Goal: Transaction & Acquisition: Purchase product/service

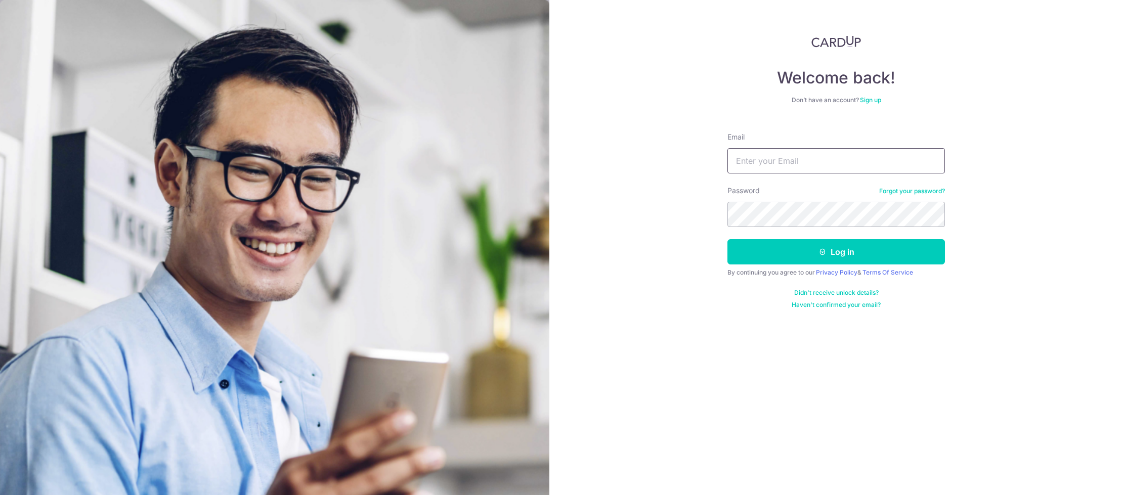
click at [759, 170] on input "Email" at bounding box center [837, 160] width 218 height 25
type input "yuhang.zhao89@gmail.com"
click at [728, 239] on button "Log in" at bounding box center [837, 251] width 218 height 25
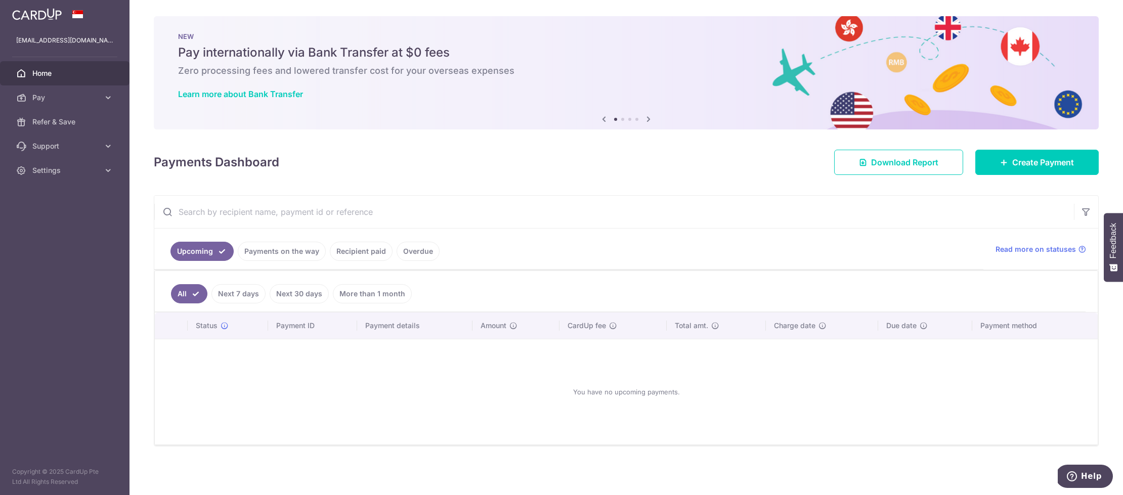
click at [365, 252] on link "Recipient paid" at bounding box center [361, 251] width 63 height 19
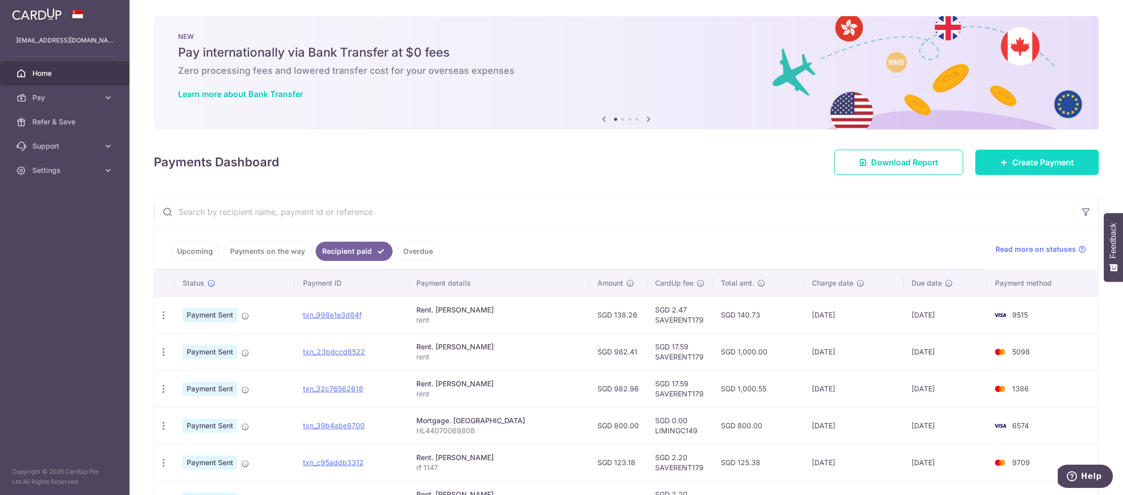
click at [1009, 169] on link "Create Payment" at bounding box center [1037, 162] width 123 height 25
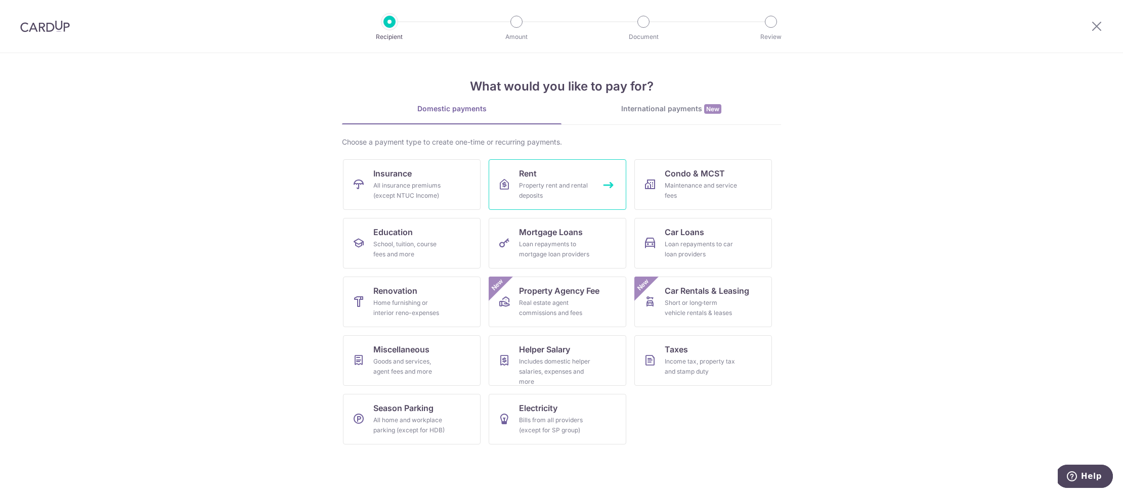
click at [551, 178] on link "Rent Property rent and rental deposits" at bounding box center [558, 184] width 138 height 51
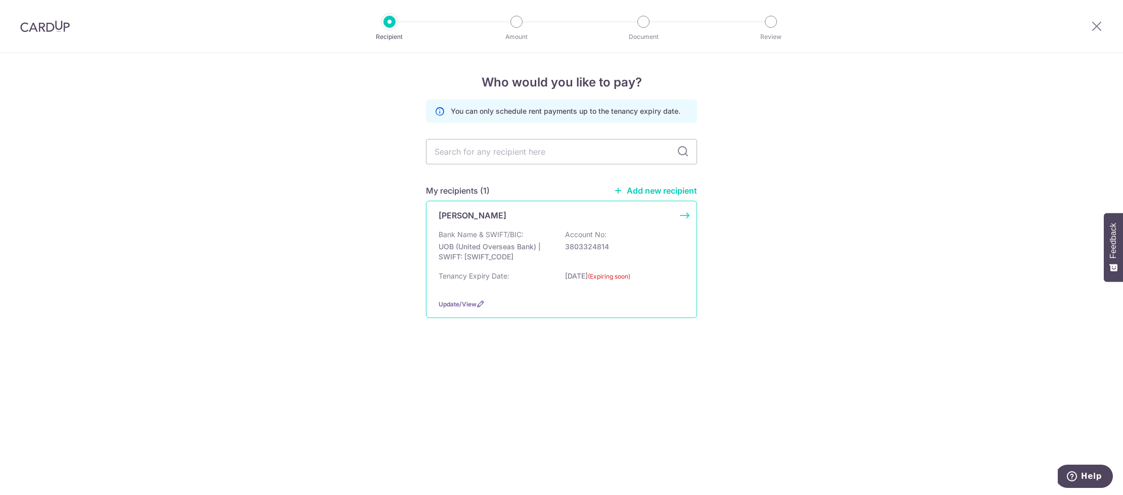
click at [506, 233] on p "Bank Name & SWIFT/BIC:" at bounding box center [481, 235] width 85 height 10
click at [627, 243] on p "3803324814" at bounding box center [621, 247] width 113 height 10
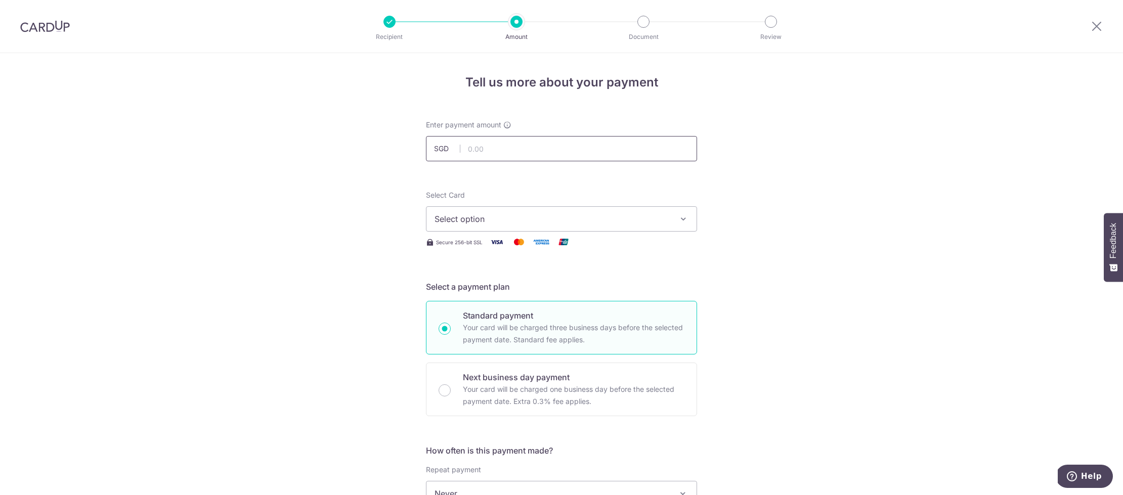
click at [508, 152] on input "text" at bounding box center [561, 148] width 271 height 25
drag, startPoint x: 546, startPoint y: 152, endPoint x: 439, endPoint y: 139, distance: 107.6
click at [441, 139] on input "800.00" at bounding box center [561, 148] width 271 height 25
paste input "786.31"
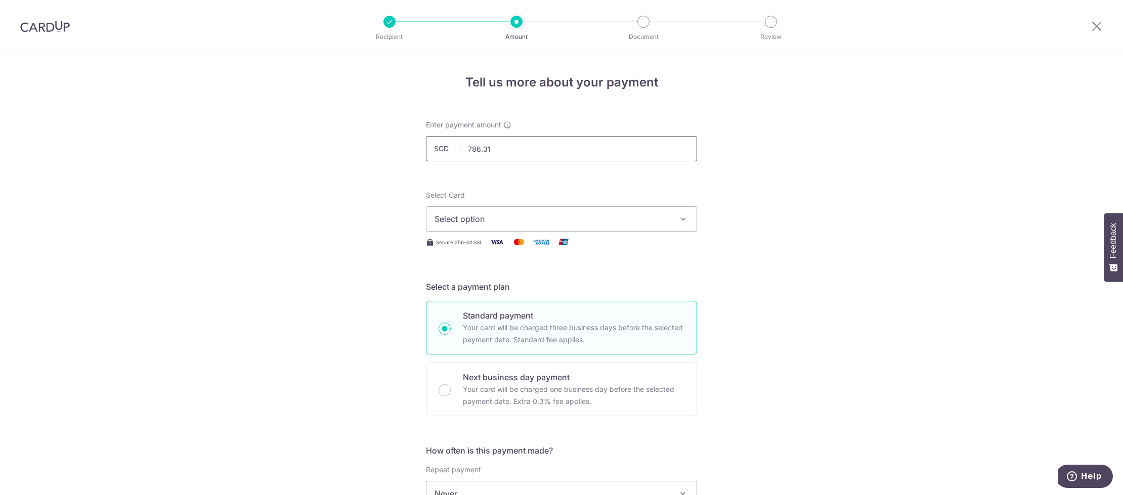
type input "786.31"
click at [599, 220] on span "Select option" at bounding box center [553, 219] width 236 height 12
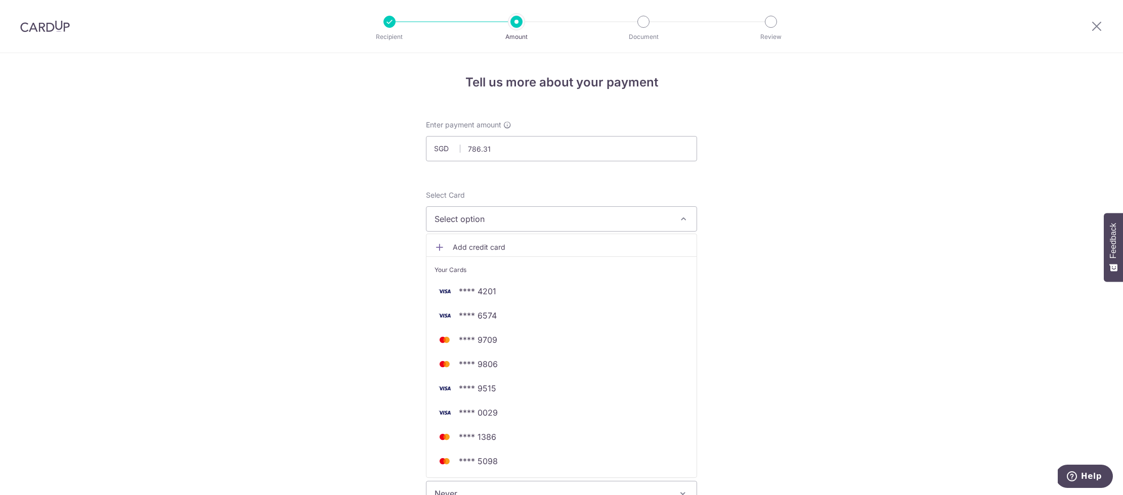
click at [572, 247] on span "Add credit card" at bounding box center [571, 247] width 236 height 10
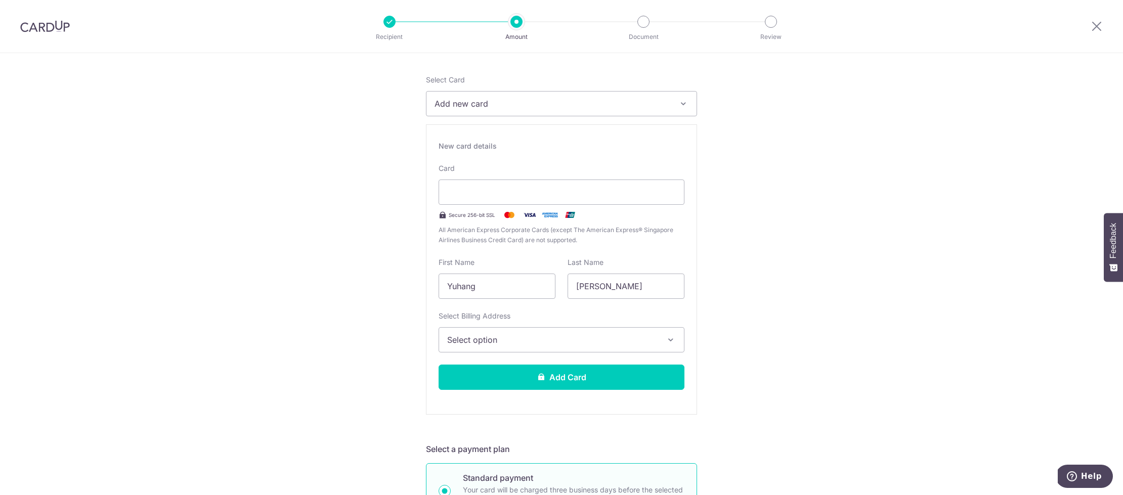
scroll to position [118, 0]
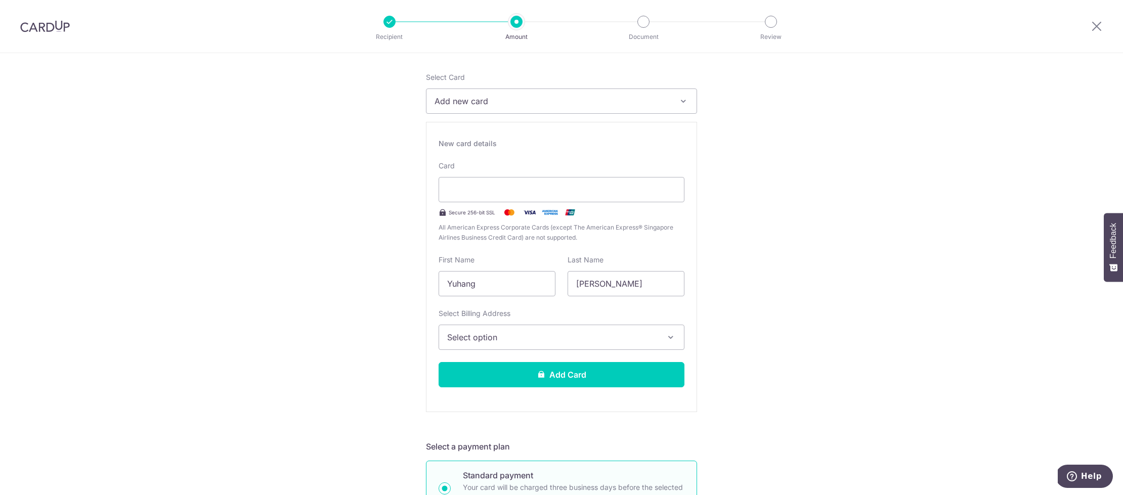
click at [646, 343] on span "Select option" at bounding box center [552, 337] width 211 height 12
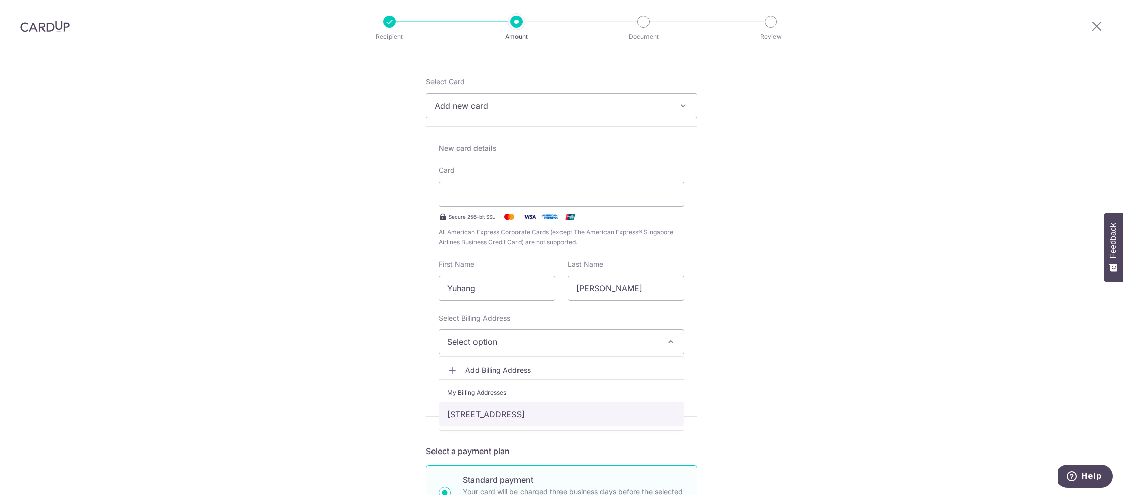
click at [576, 410] on link "[STREET_ADDRESS]" at bounding box center [561, 414] width 245 height 24
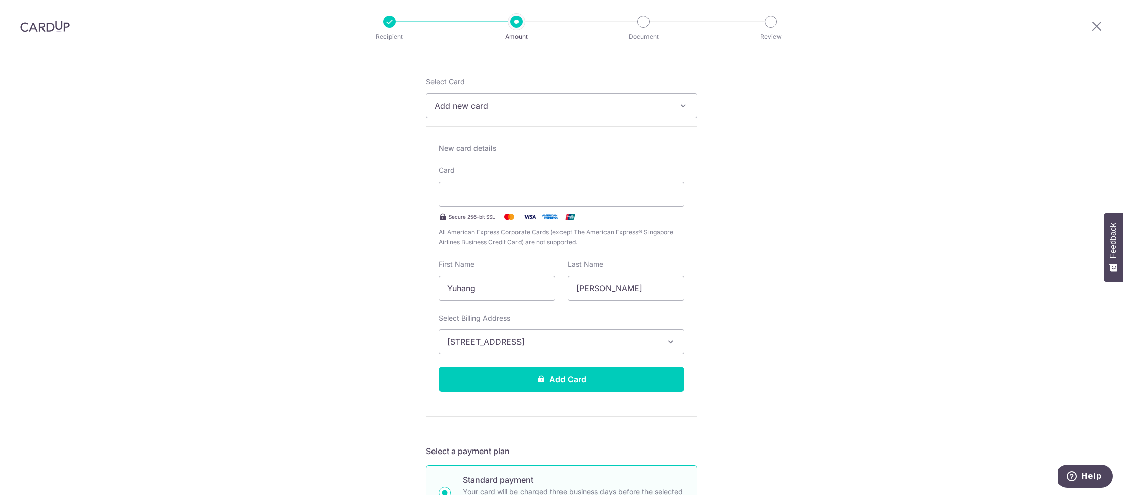
scroll to position [115, 0]
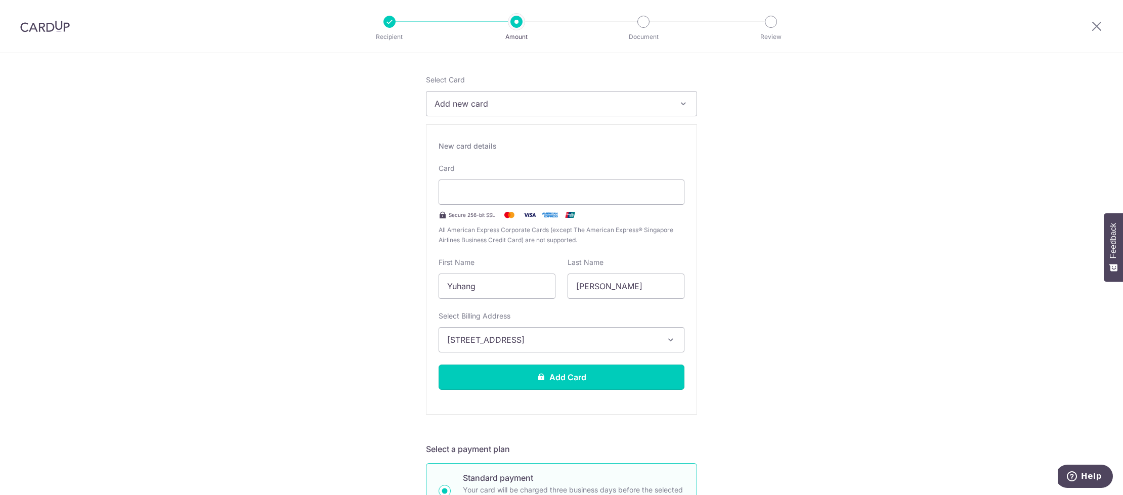
drag, startPoint x: 575, startPoint y: 372, endPoint x: 637, endPoint y: 371, distance: 61.2
click at [575, 372] on button "Add Card" at bounding box center [562, 377] width 246 height 25
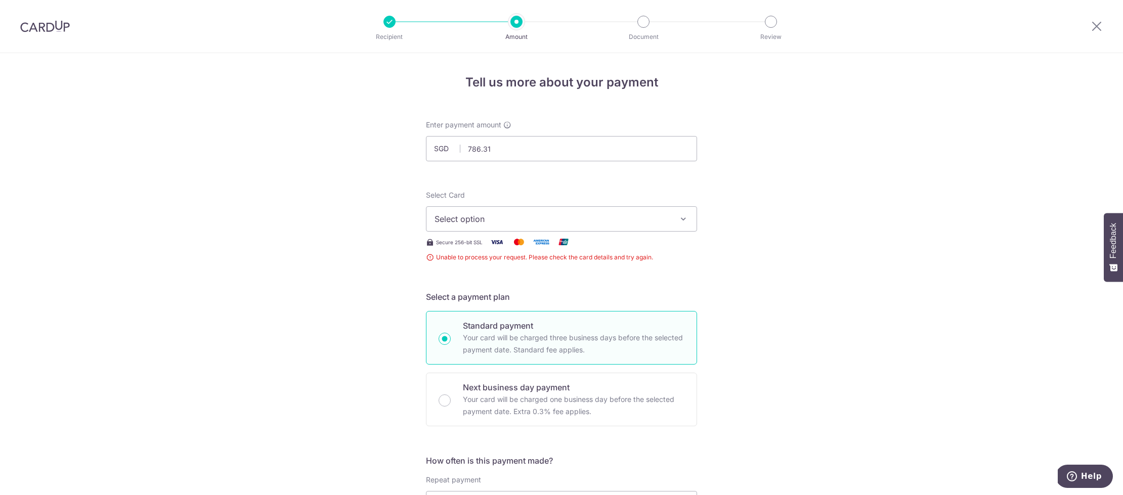
scroll to position [199, 0]
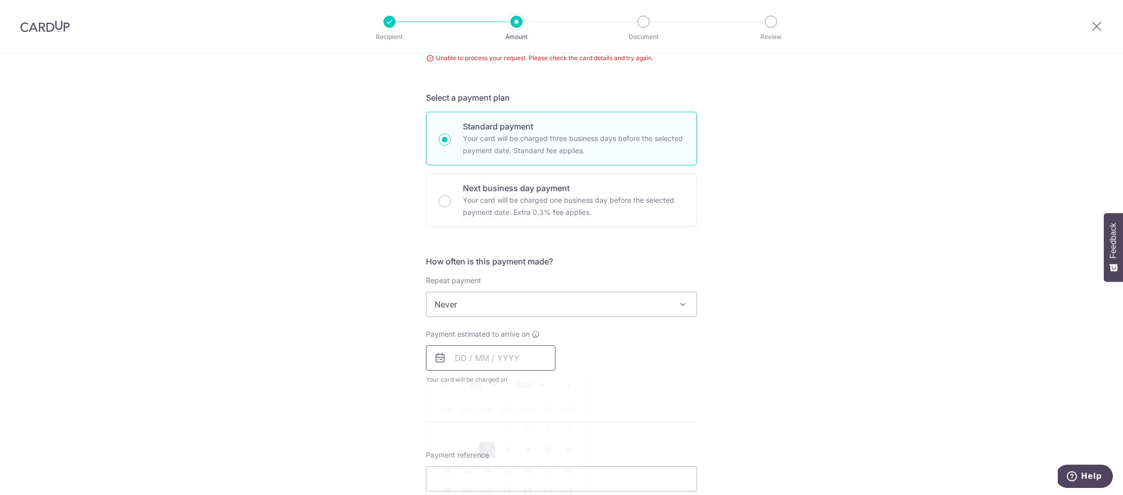
click at [452, 359] on input "text" at bounding box center [491, 358] width 130 height 25
click at [680, 334] on div "Payment estimated to arrive on Prev Next Oct Nov Dec 2025 2026 2027 2028 2029 2…" at bounding box center [561, 357] width 283 height 56
click at [469, 363] on input "text" at bounding box center [491, 358] width 130 height 25
click at [485, 447] on link "7" at bounding box center [487, 450] width 16 height 16
type input "[DATE]"
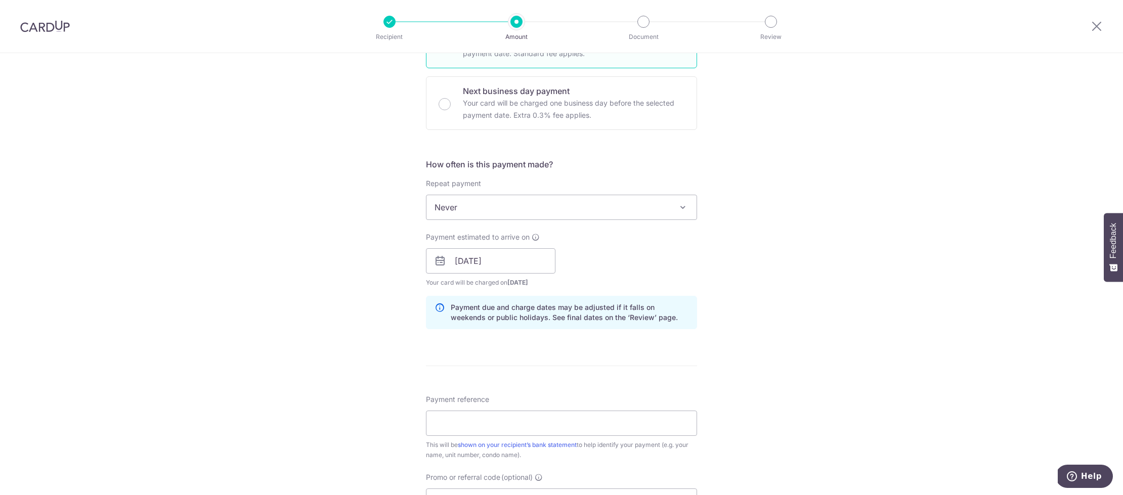
scroll to position [299, 0]
click at [566, 412] on input "Payment reference" at bounding box center [561, 420] width 271 height 25
type input "rf 1147"
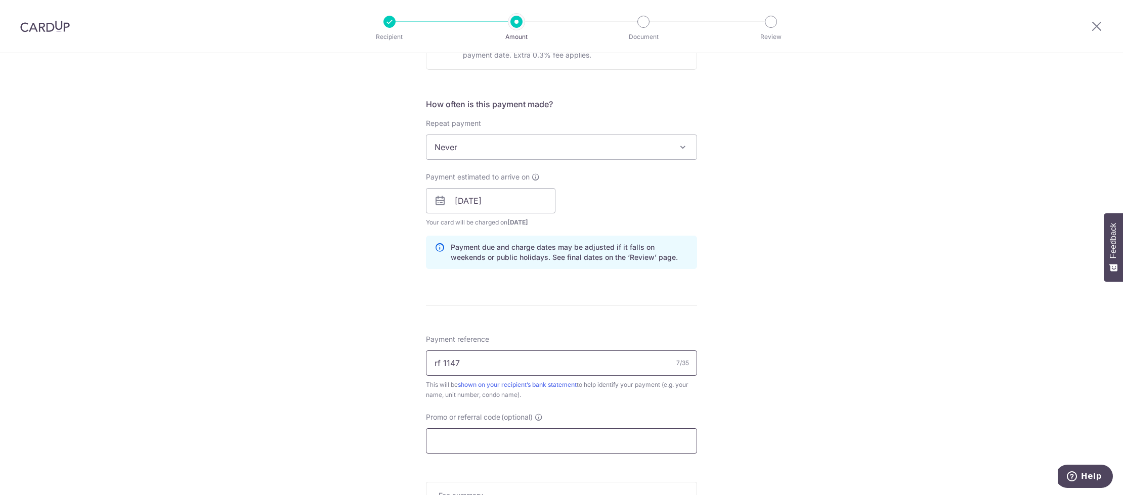
scroll to position [364, 0]
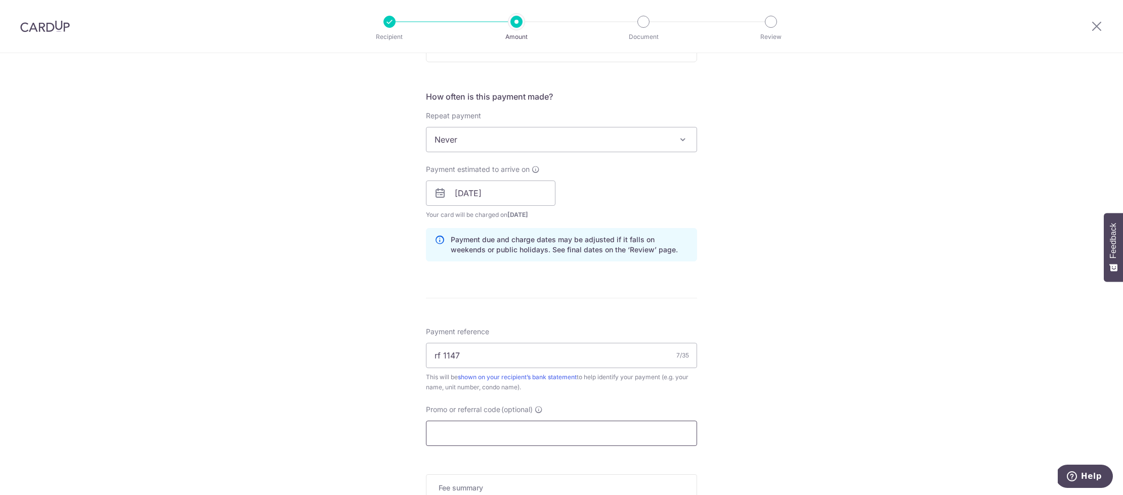
click at [495, 429] on input "Promo or referral code (optional)" at bounding box center [561, 433] width 271 height 25
paste input "786.31"
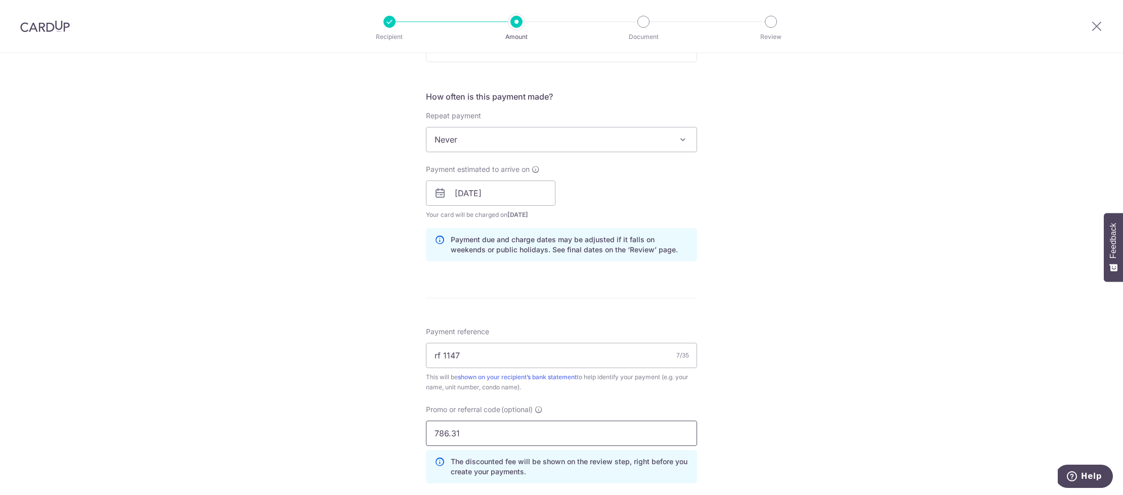
drag, startPoint x: 463, startPoint y: 435, endPoint x: 396, endPoint y: 430, distance: 67.5
click at [396, 430] on div "Tell us more about your payment Enter payment amount SGD 786.31 786.31 Unable t…" at bounding box center [561, 195] width 1123 height 1013
drag, startPoint x: 457, startPoint y: 433, endPoint x: 417, endPoint y: 429, distance: 40.2
click at [404, 429] on div "Tell us more about your payment Enter payment amount SGD 786.31 786.31 Unable t…" at bounding box center [561, 195] width 1123 height 1013
paste input "SAVERENT179"
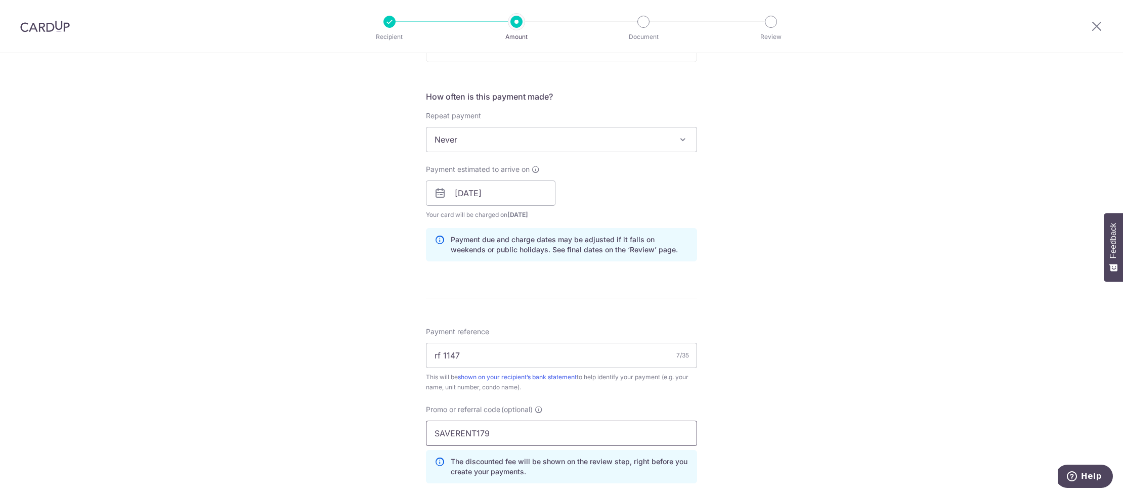
type input "SAVERENT179"
click at [392, 411] on div "Tell us more about your payment Enter payment amount SGD 786.31 786.31 Unable t…" at bounding box center [561, 195] width 1123 height 1013
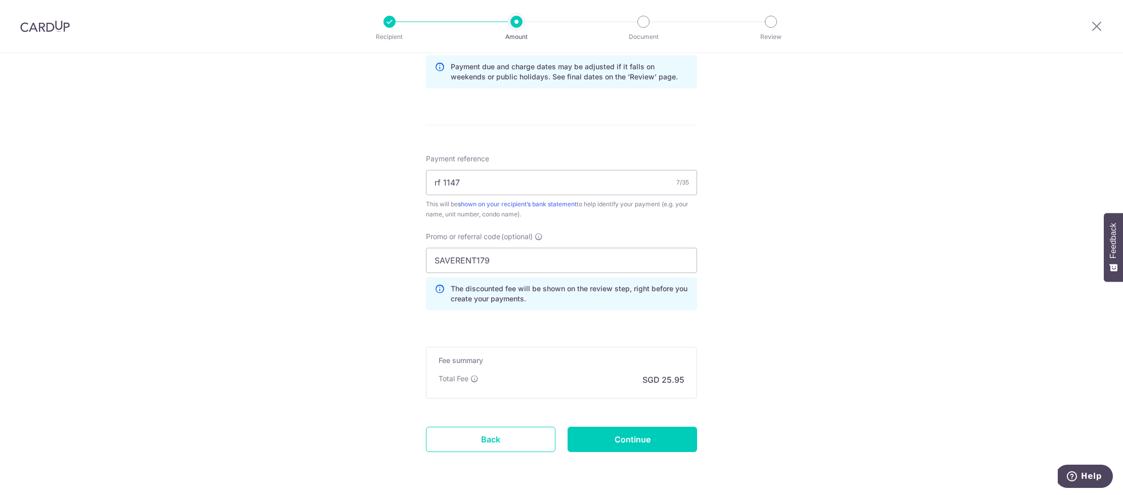
scroll to position [566, 0]
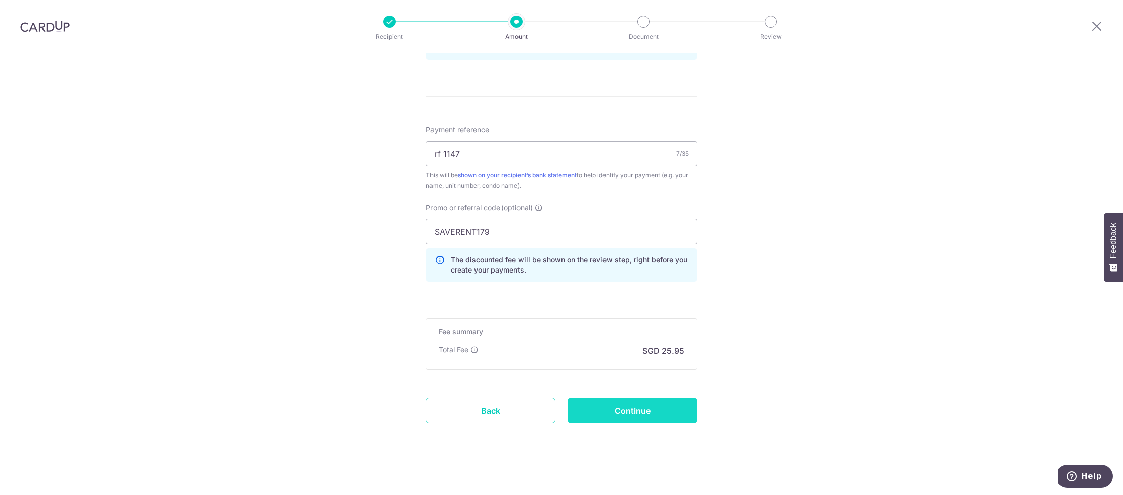
click at [613, 401] on input "Continue" at bounding box center [633, 410] width 130 height 25
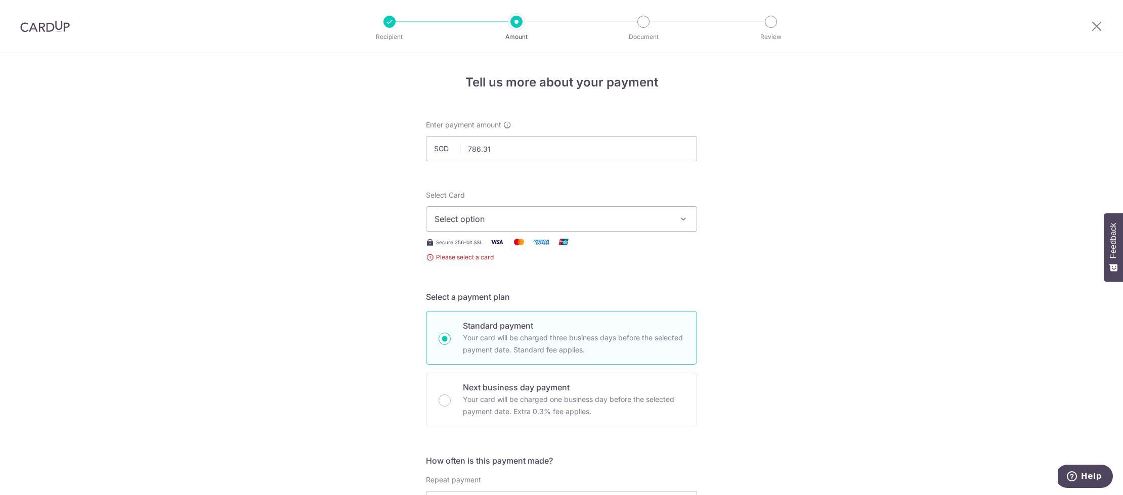
click at [622, 224] on span "Select option" at bounding box center [553, 219] width 236 height 12
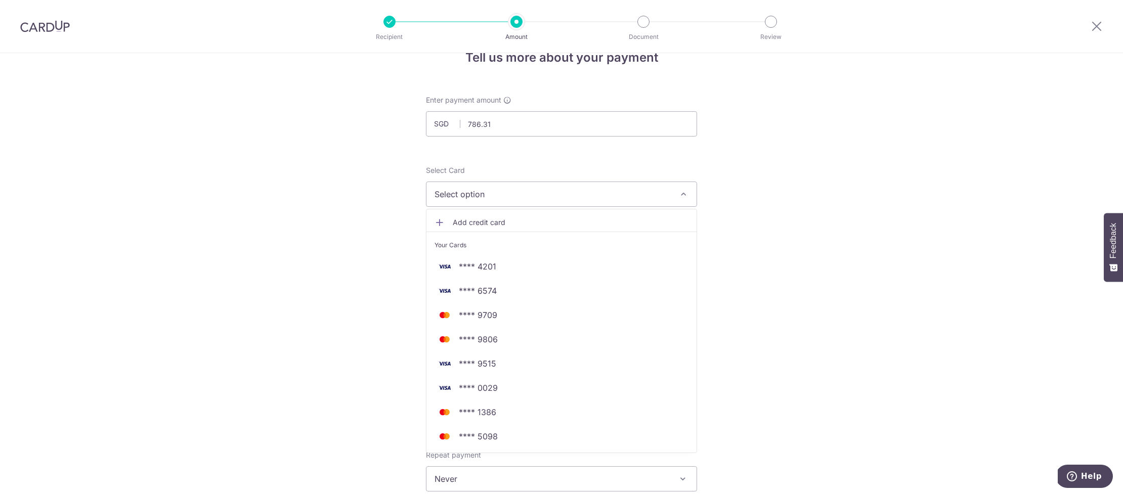
scroll to position [26, 0]
click at [550, 224] on span "Add credit card" at bounding box center [571, 222] width 236 height 10
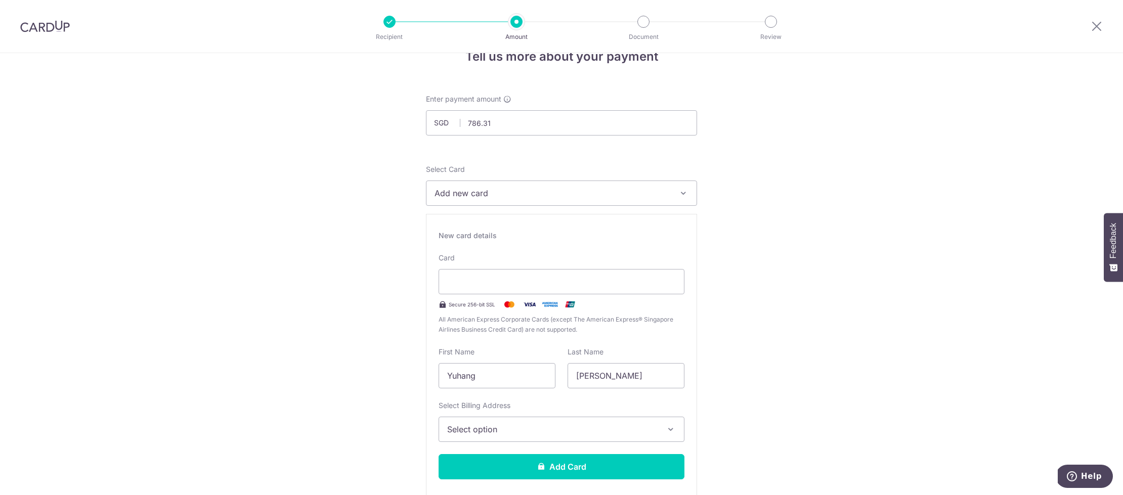
click at [550, 429] on span "Select option" at bounding box center [552, 430] width 211 height 12
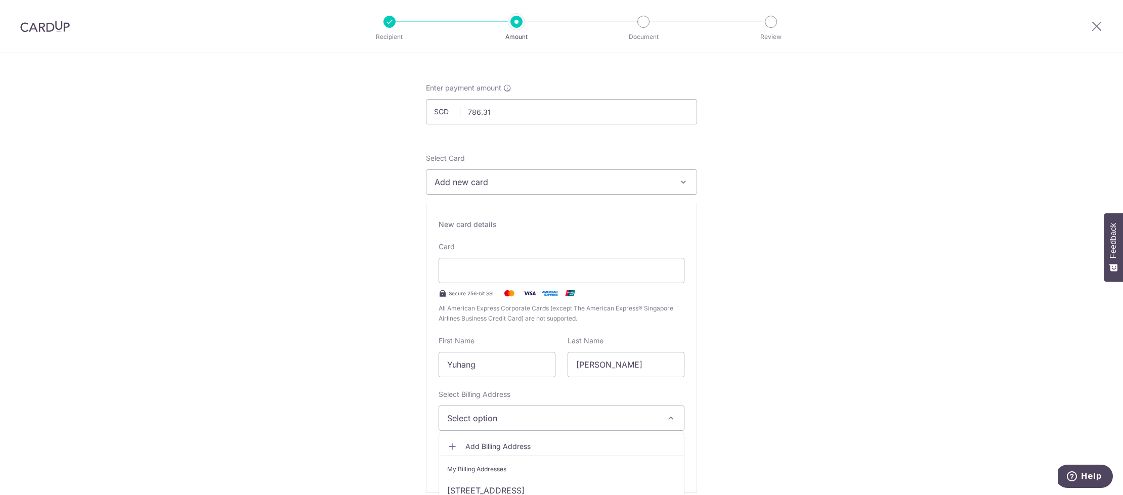
scroll to position [39, 0]
click at [558, 486] on link "[STREET_ADDRESS]" at bounding box center [561, 488] width 245 height 24
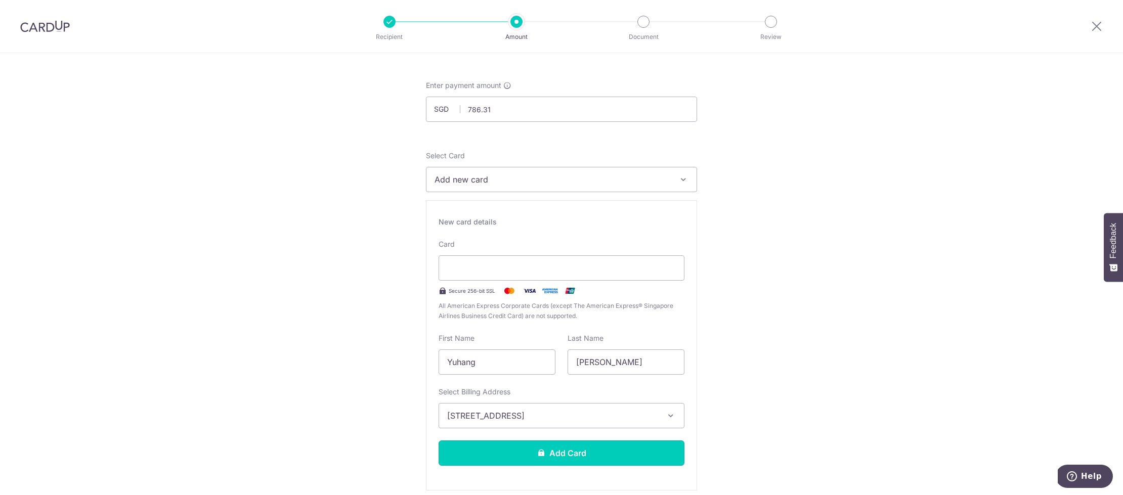
click at [563, 458] on button "Add Card" at bounding box center [562, 453] width 246 height 25
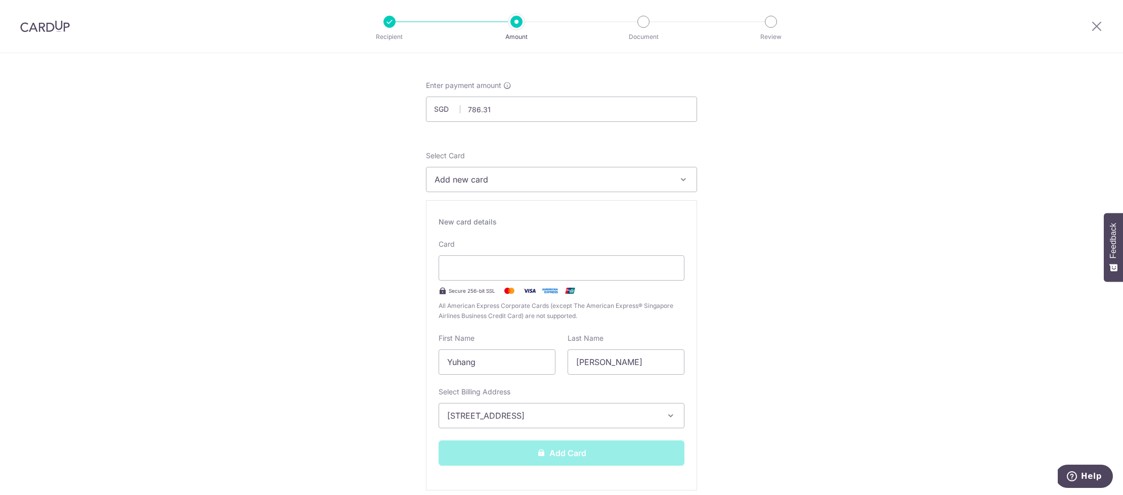
scroll to position [40, 0]
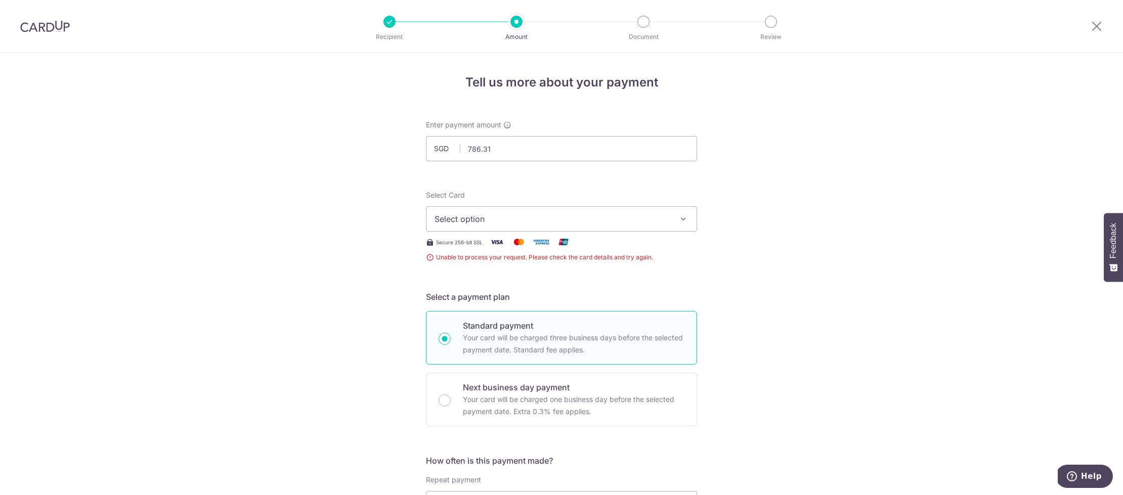
click at [631, 228] on button "Select option" at bounding box center [561, 218] width 271 height 25
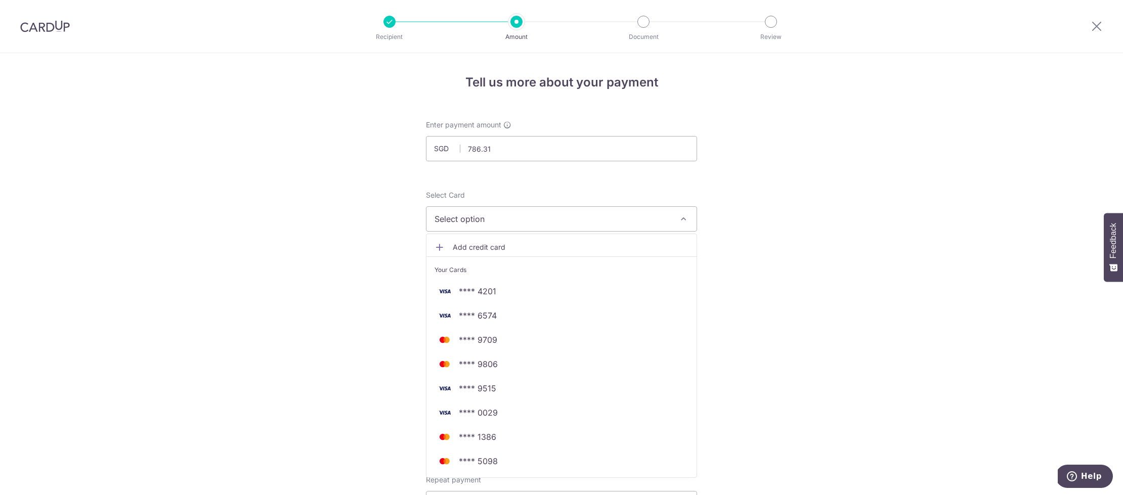
click at [613, 237] on ul "Add credit card Your Cards **** 4201 **** 6574 **** 9709 **** 9806 **** 9515 **…" at bounding box center [561, 356] width 271 height 244
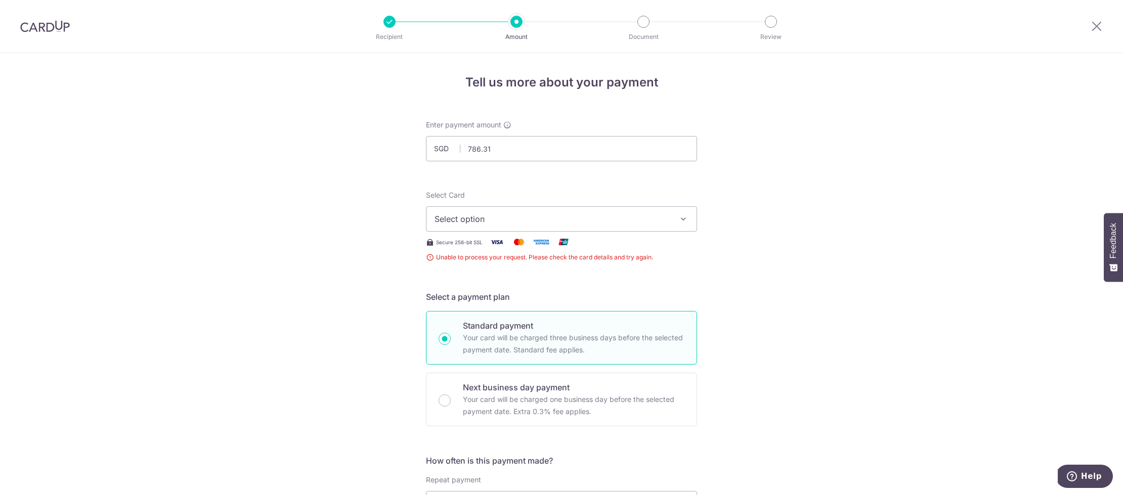
scroll to position [1, 0]
click at [563, 213] on span "Select option" at bounding box center [553, 219] width 236 height 12
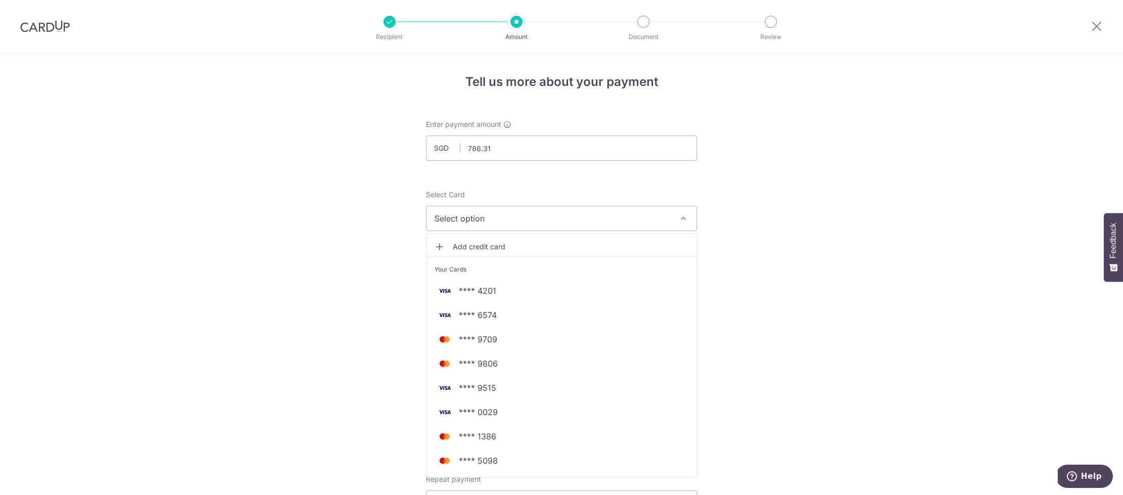
click at [558, 251] on span "Add credit card" at bounding box center [571, 247] width 236 height 10
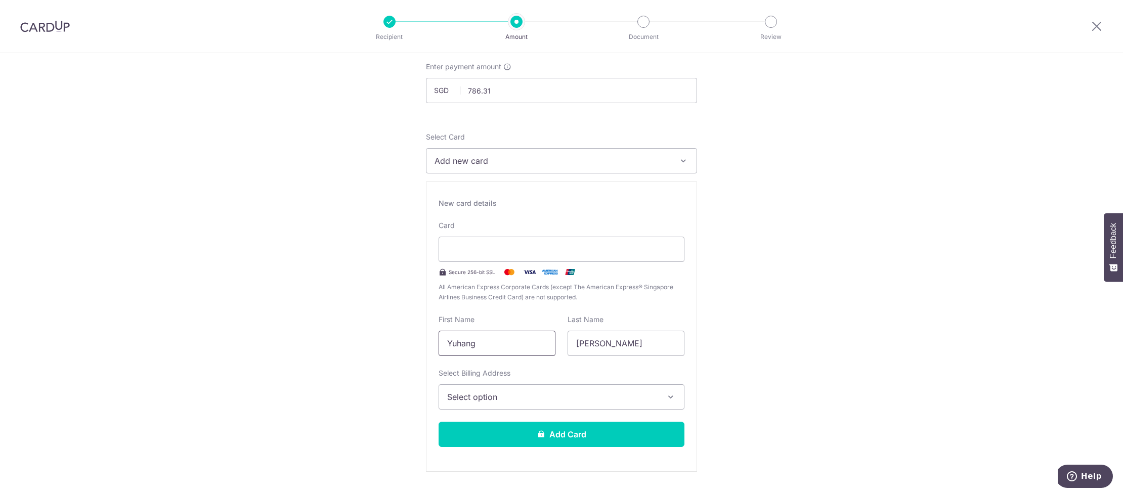
scroll to position [67, 0]
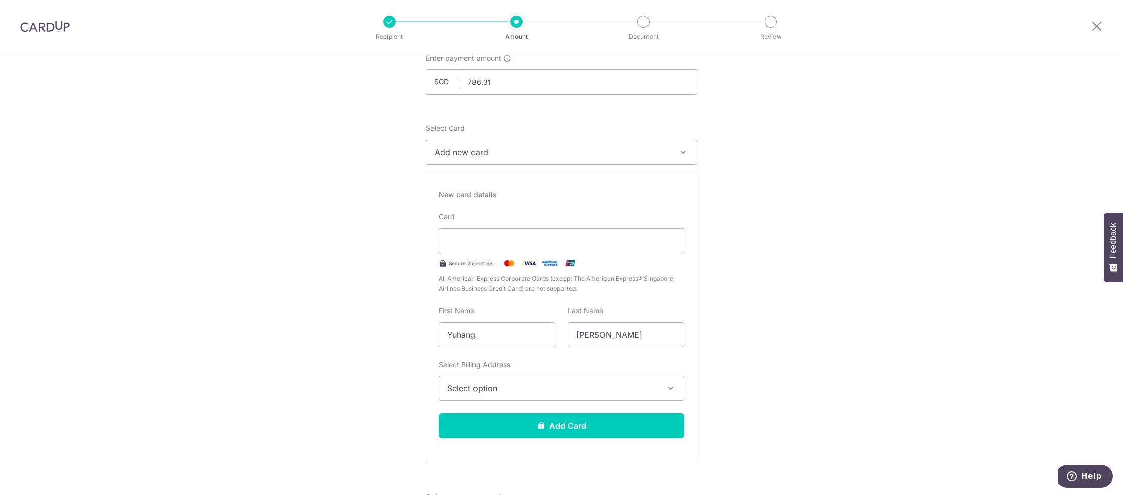
click at [584, 391] on span "Select option" at bounding box center [552, 389] width 211 height 12
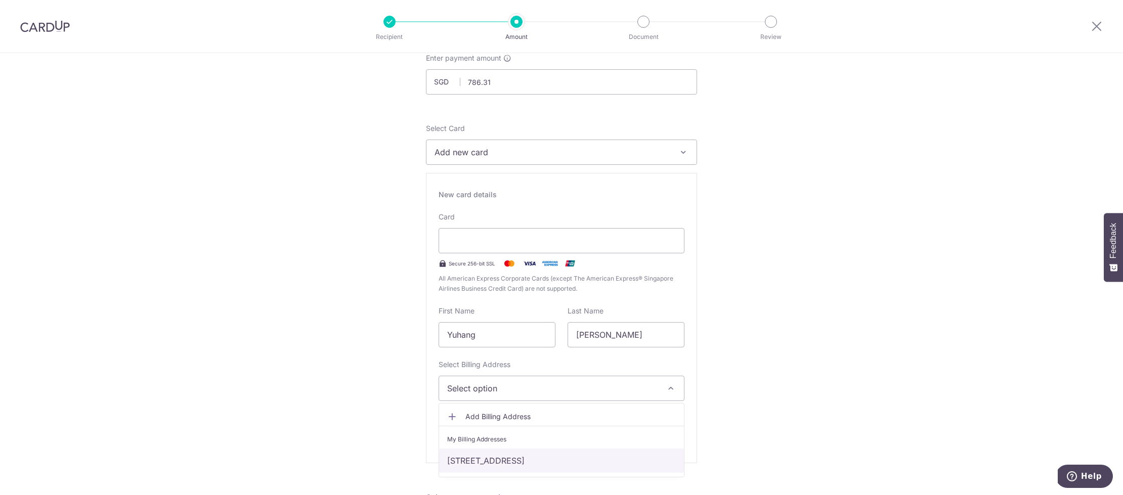
click at [552, 455] on link "[STREET_ADDRESS]" at bounding box center [561, 461] width 245 height 24
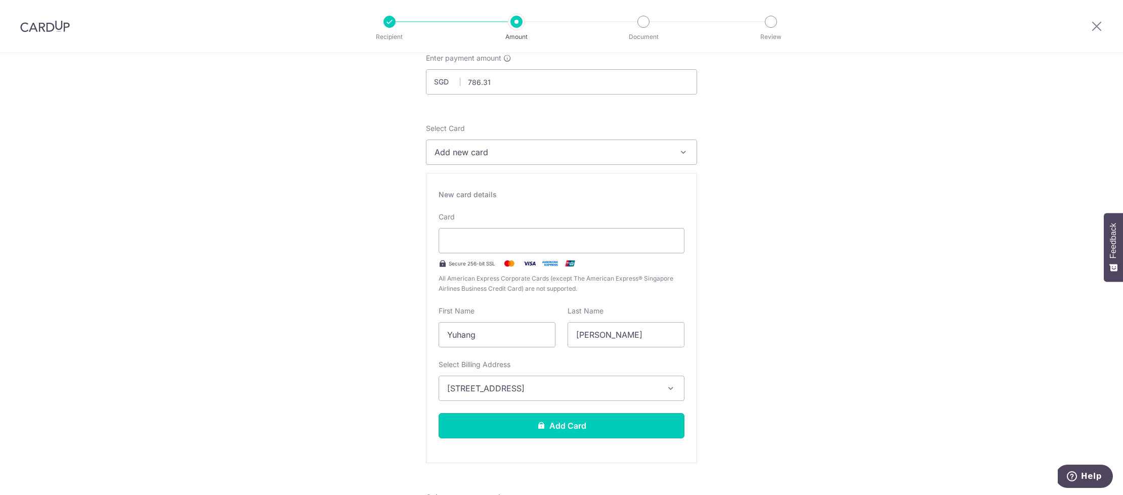
click at [557, 430] on button "Add Card" at bounding box center [562, 425] width 246 height 25
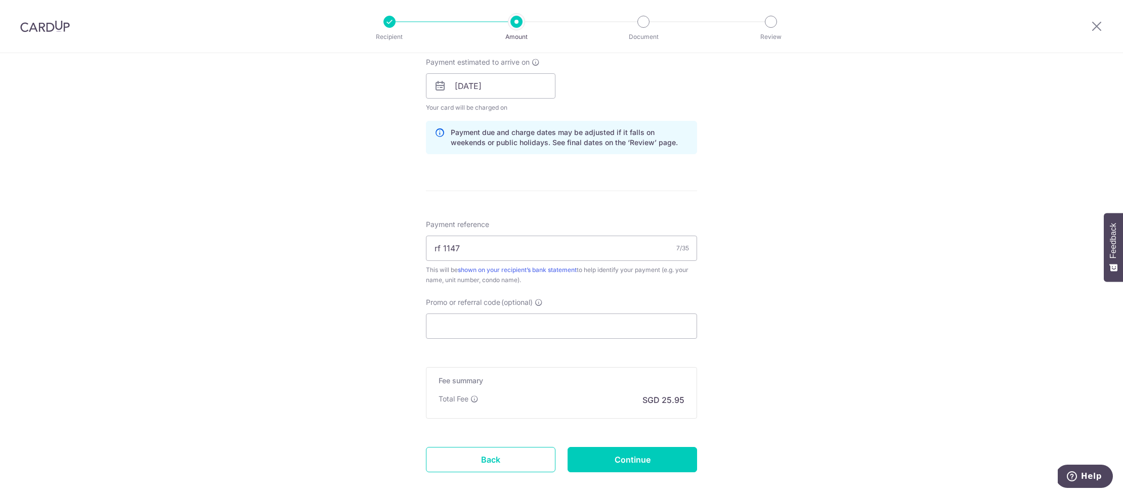
scroll to position [525, 0]
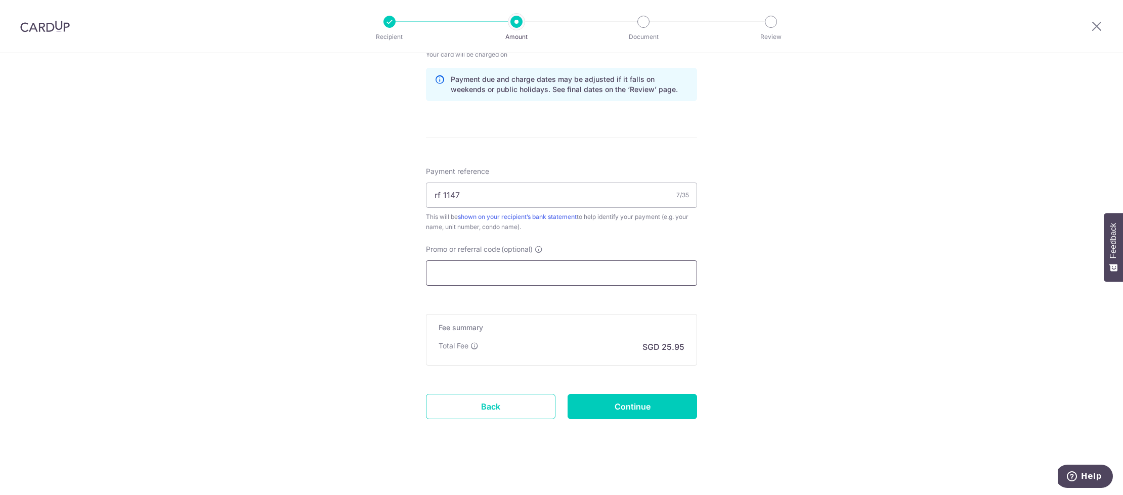
click at [575, 281] on input "Promo or referral code (optional)" at bounding box center [561, 273] width 271 height 25
paste input "SAVERENT179"
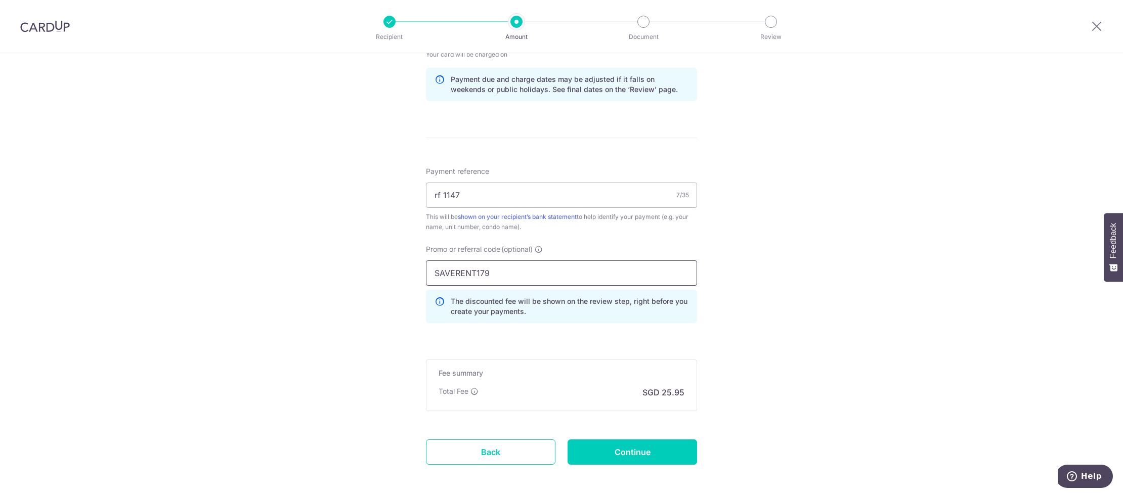
type input "SAVERENT179"
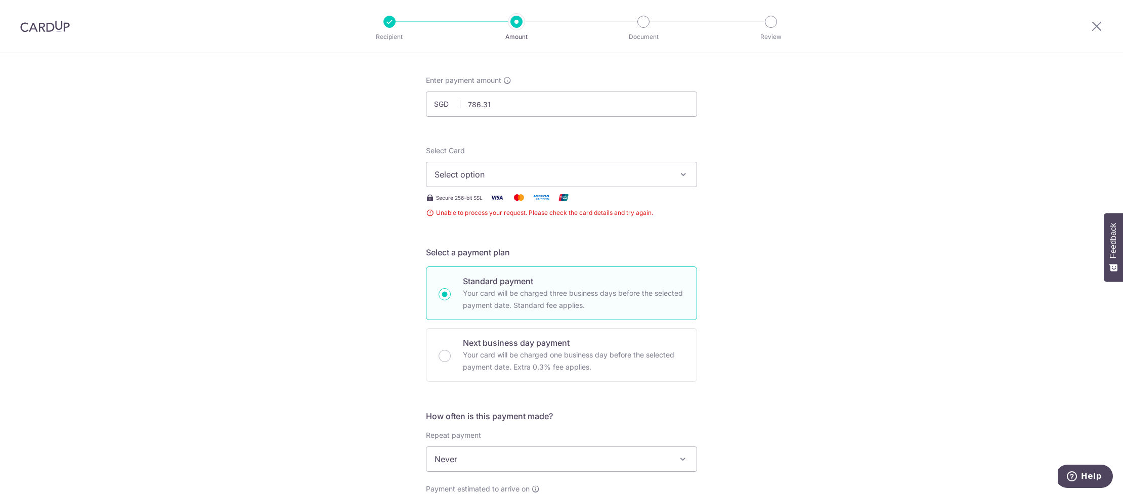
scroll to position [0, 0]
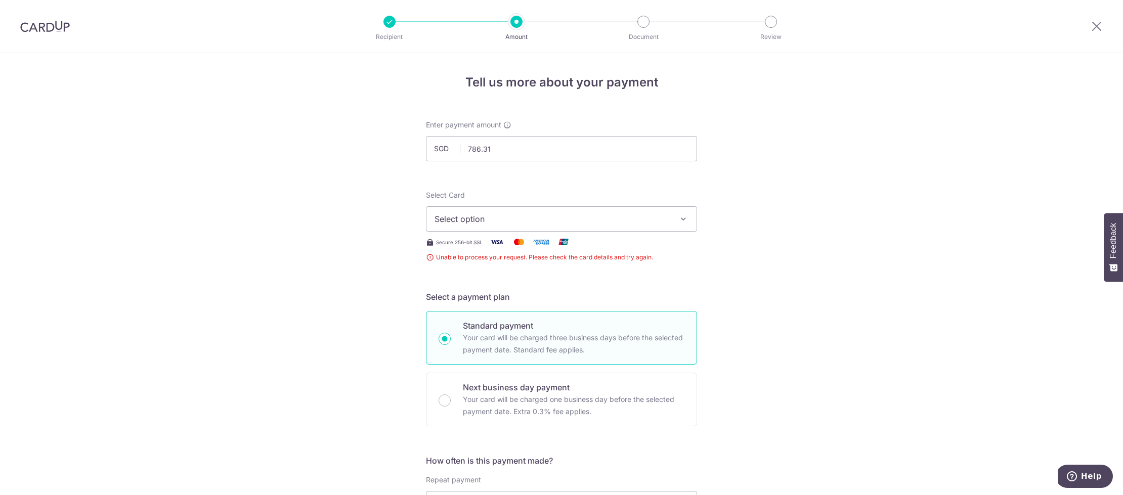
click at [544, 222] on span "Select option" at bounding box center [553, 219] width 236 height 12
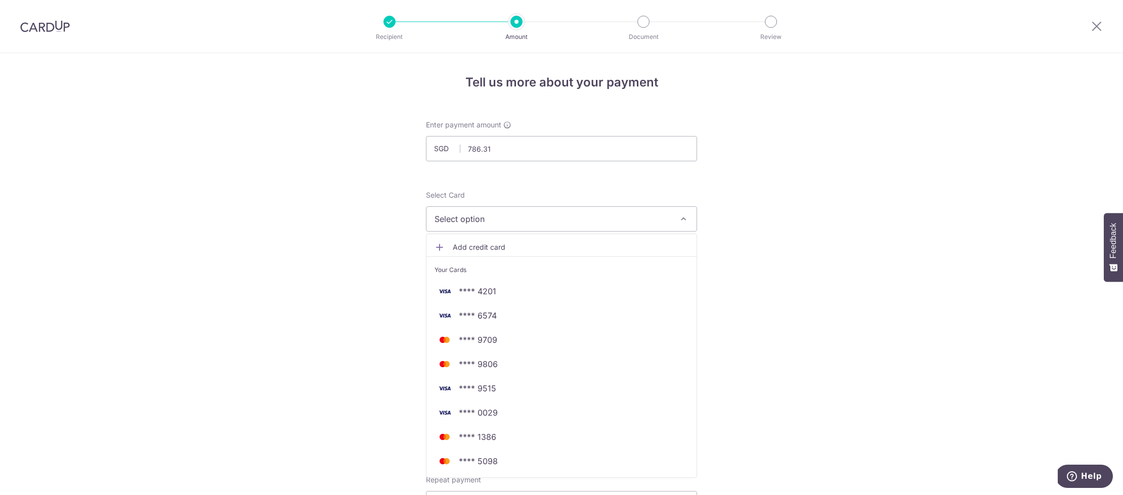
click at [545, 246] on span "Add credit card" at bounding box center [571, 247] width 236 height 10
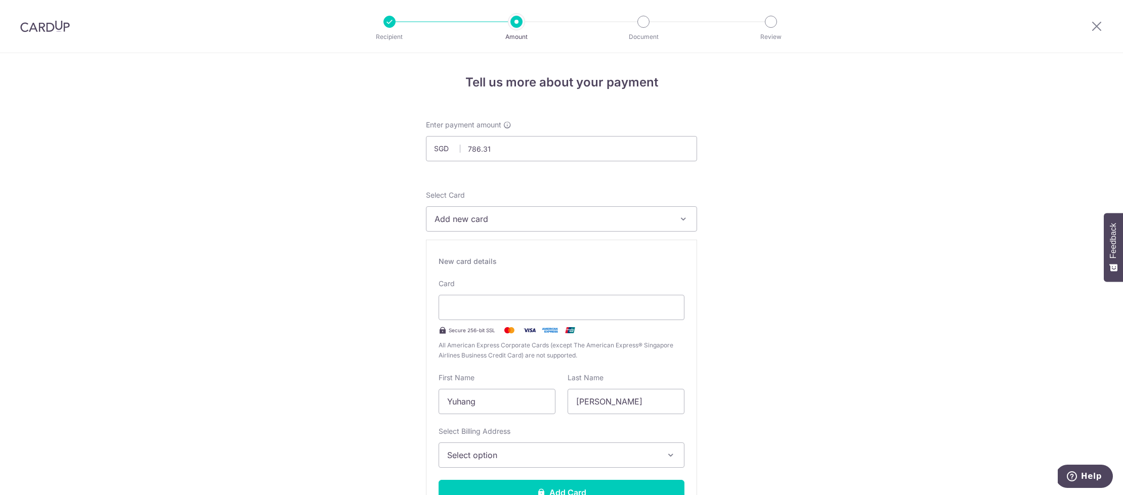
click at [548, 454] on span "Select option" at bounding box center [552, 455] width 211 height 12
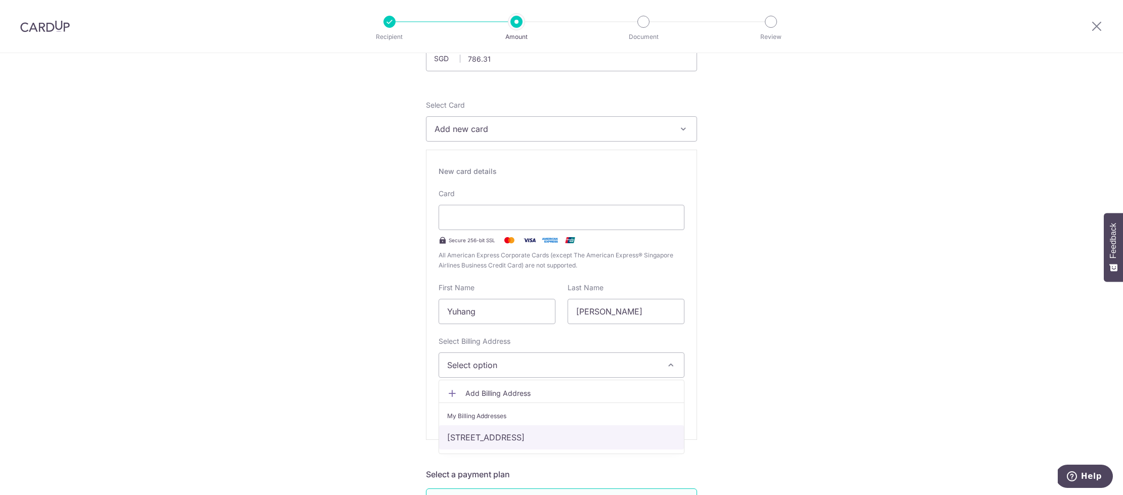
scroll to position [91, 0]
click at [559, 432] on link "[STREET_ADDRESS]" at bounding box center [561, 437] width 245 height 24
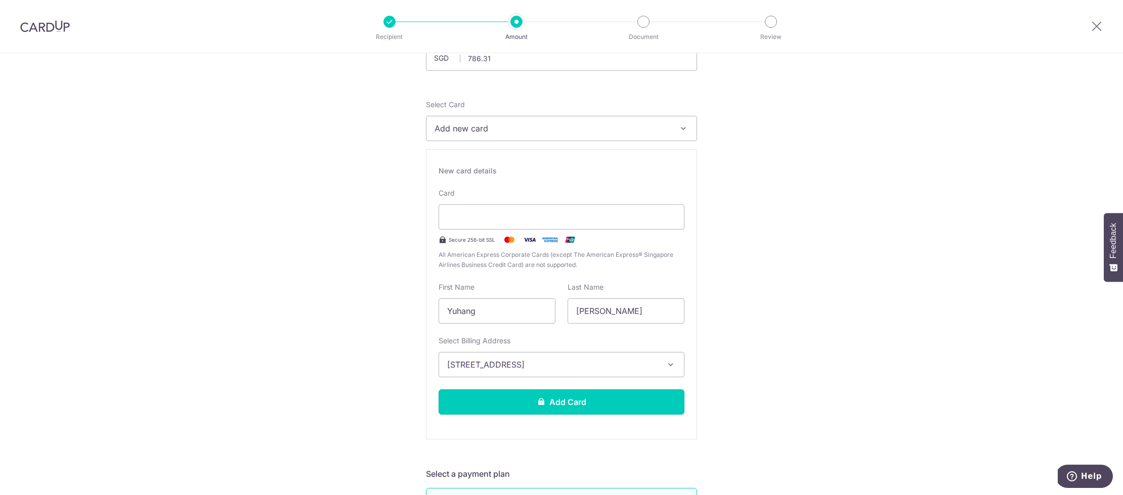
click at [563, 405] on button "Add Card" at bounding box center [562, 402] width 246 height 25
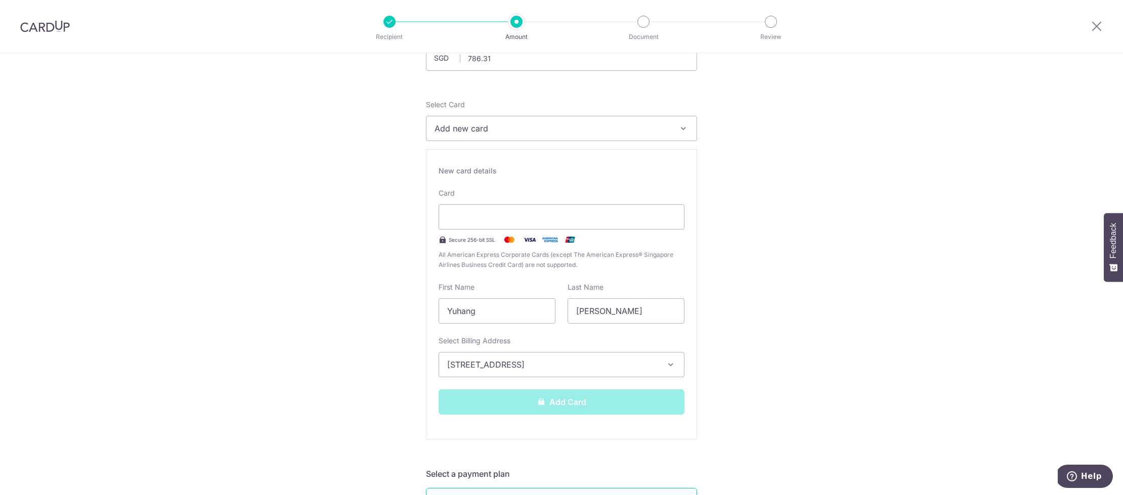
scroll to position [91, 0]
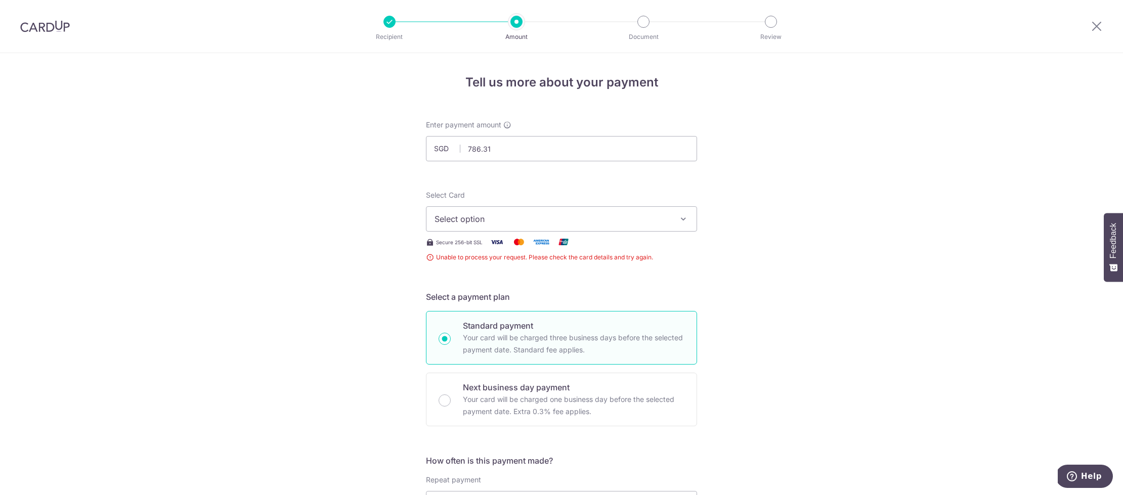
click at [509, 219] on span "Select option" at bounding box center [553, 219] width 236 height 12
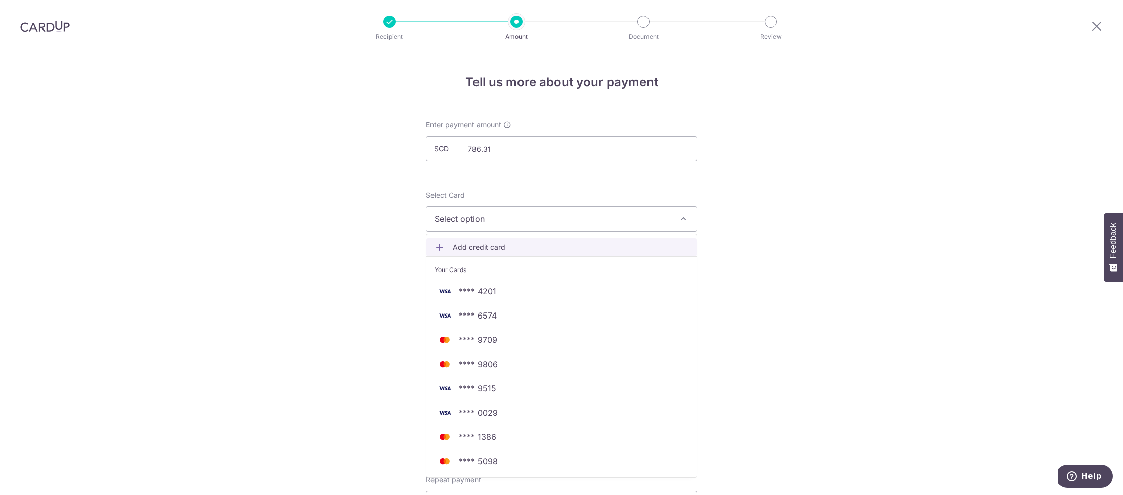
click at [509, 251] on span "Add credit card" at bounding box center [571, 247] width 236 height 10
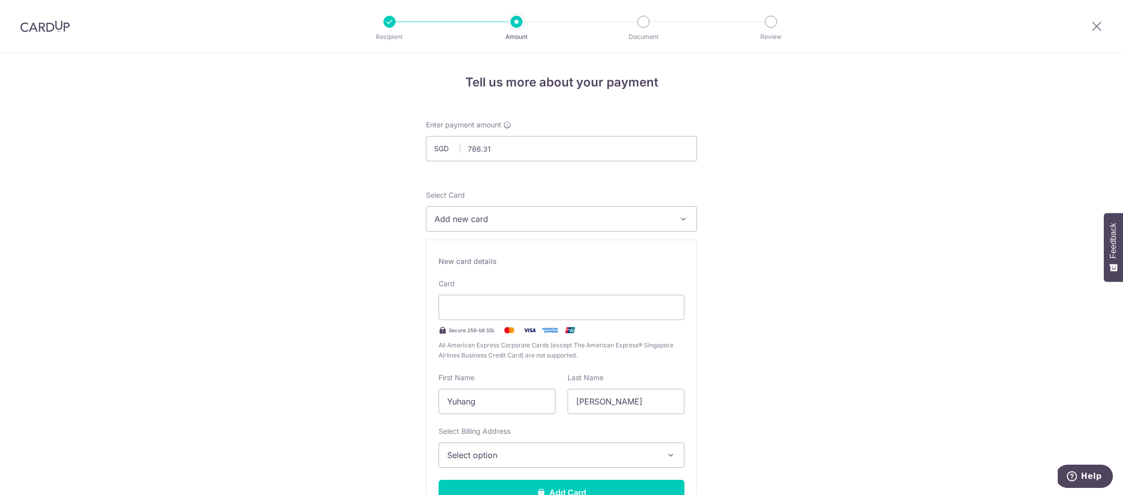
click at [581, 449] on span "Select option" at bounding box center [552, 455] width 211 height 12
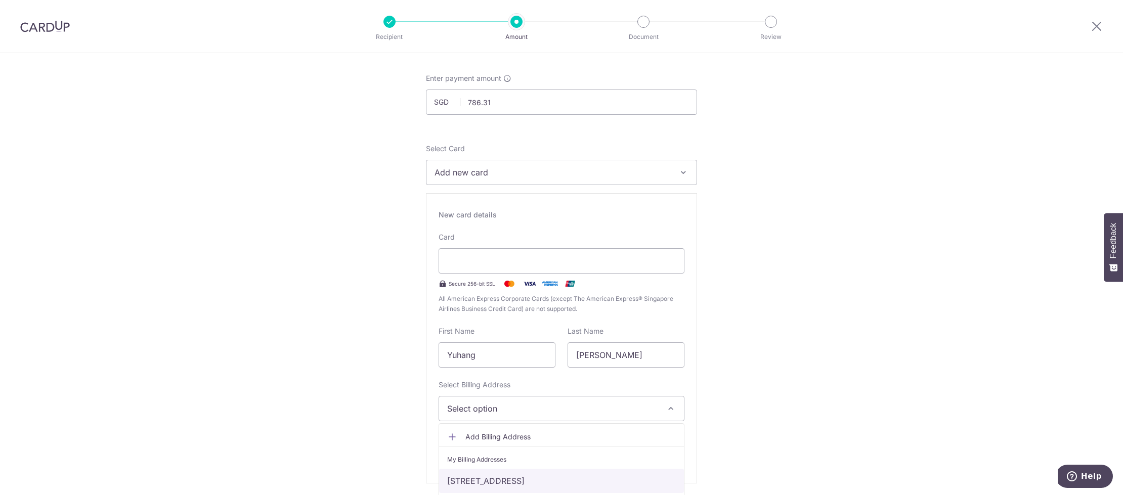
scroll to position [47, 0]
click at [572, 480] on link "[STREET_ADDRESS]" at bounding box center [561, 481] width 245 height 24
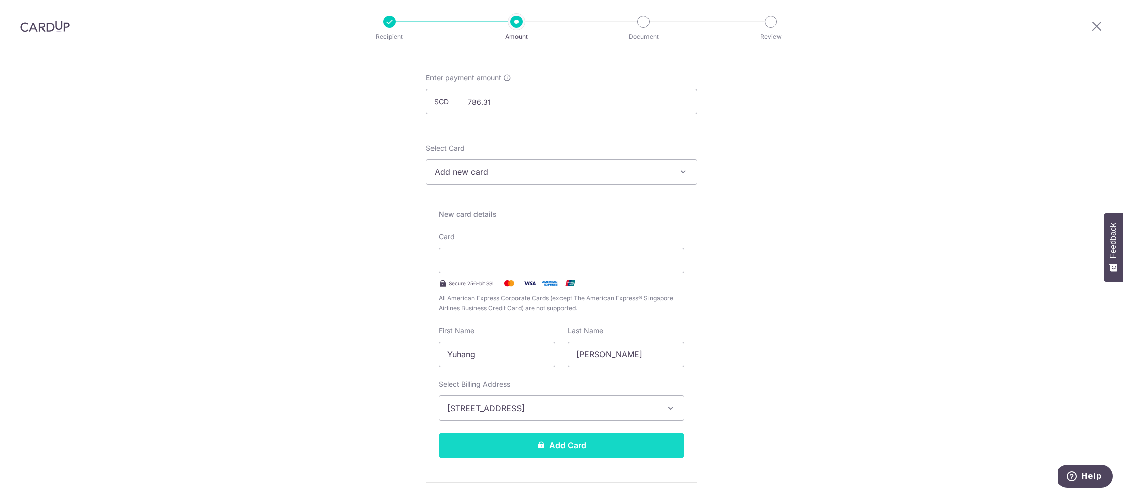
click at [592, 446] on button "Add Card" at bounding box center [562, 445] width 246 height 25
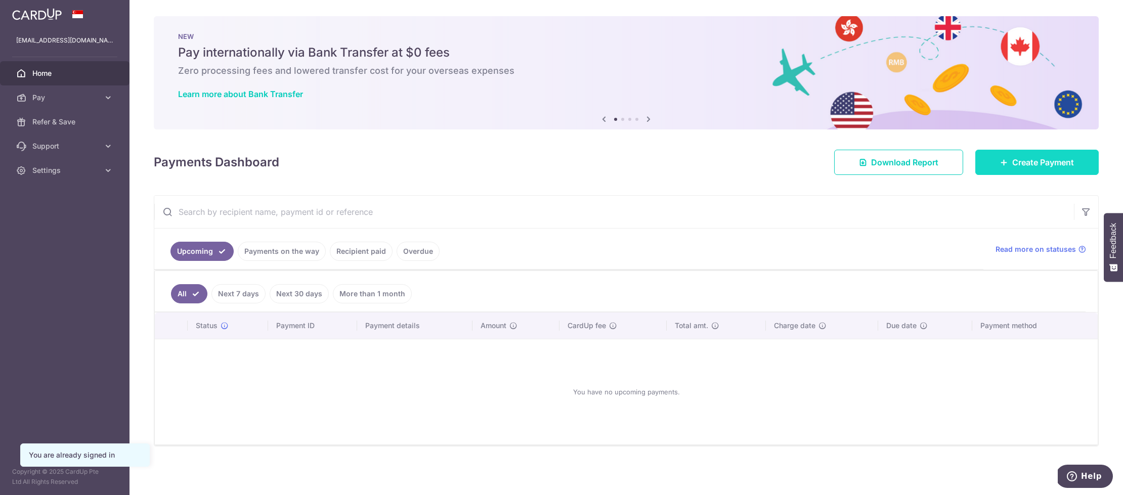
click at [1013, 161] on span "Create Payment" at bounding box center [1044, 162] width 62 height 12
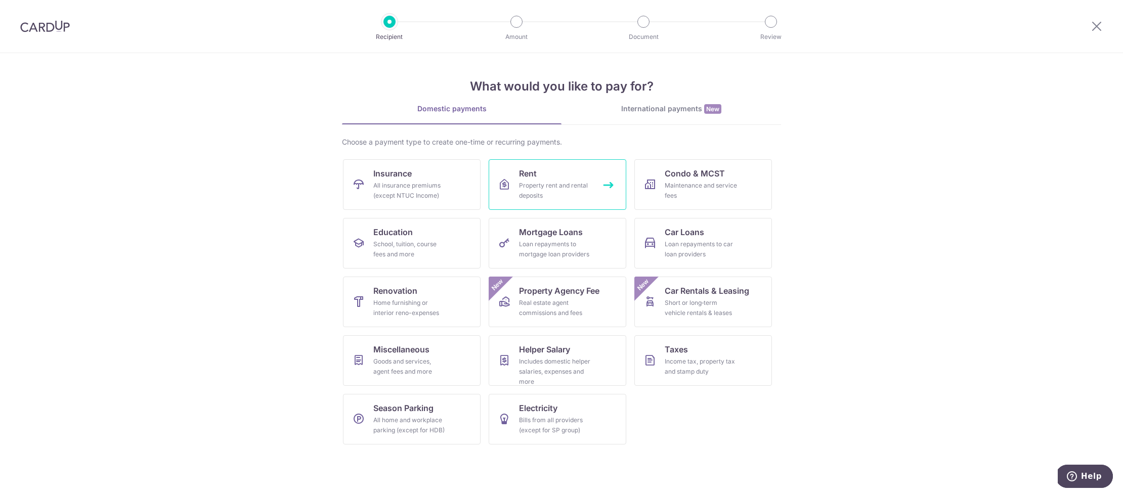
click at [577, 187] on div "Property rent and rental deposits" at bounding box center [555, 191] width 73 height 20
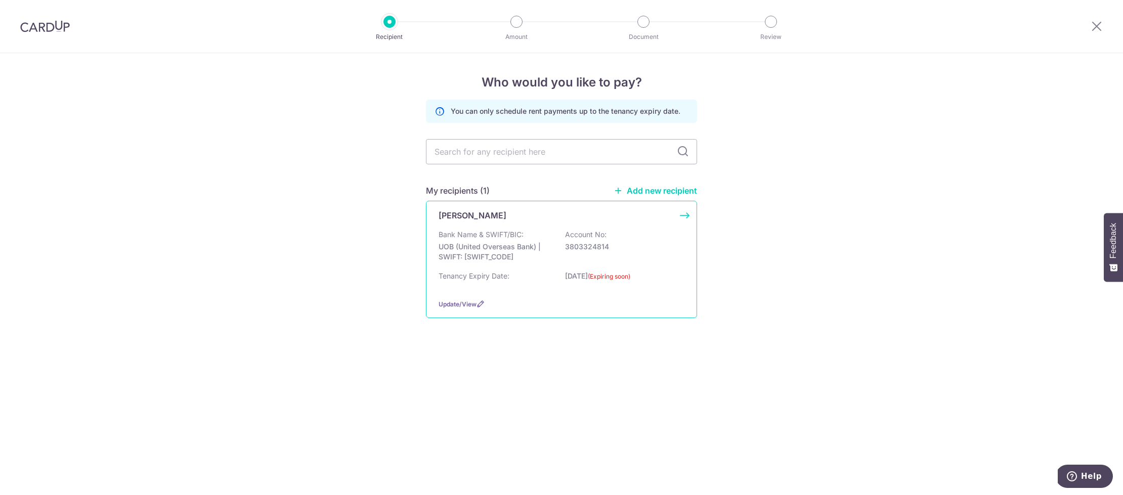
click at [593, 271] on p "30/10/2025 (Expiring soon)" at bounding box center [621, 279] width 113 height 17
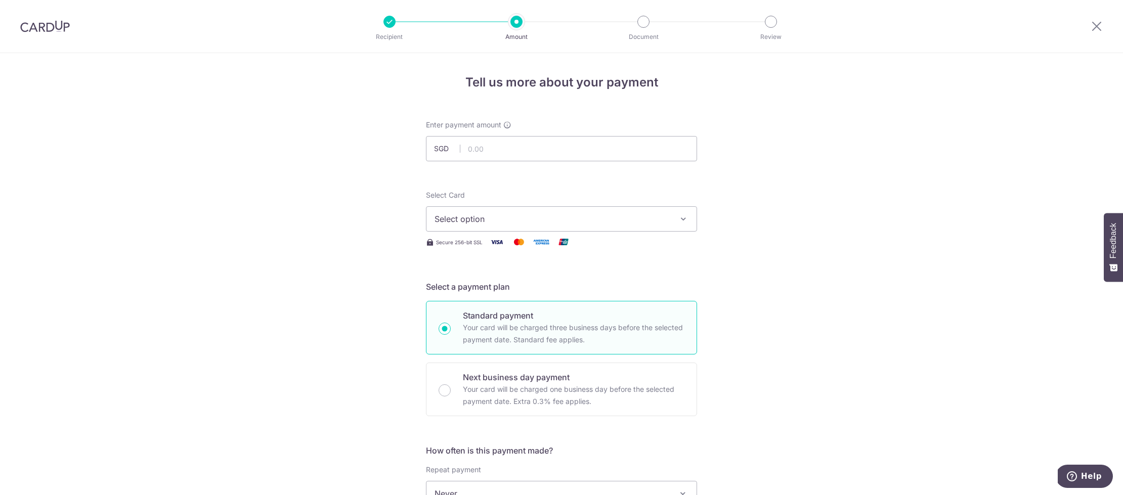
click at [568, 219] on span "Select option" at bounding box center [553, 219] width 236 height 12
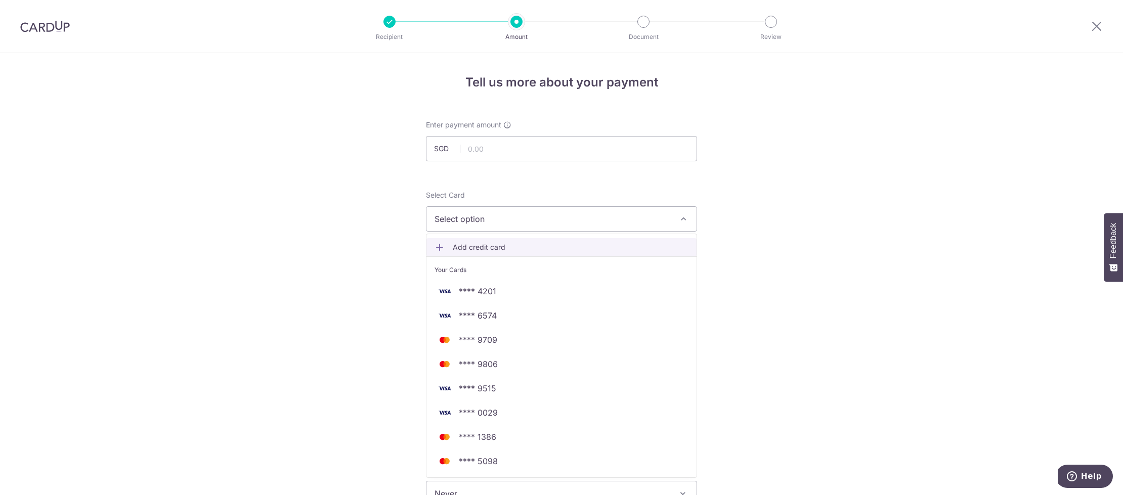
click at [539, 248] on span "Add credit card" at bounding box center [571, 247] width 236 height 10
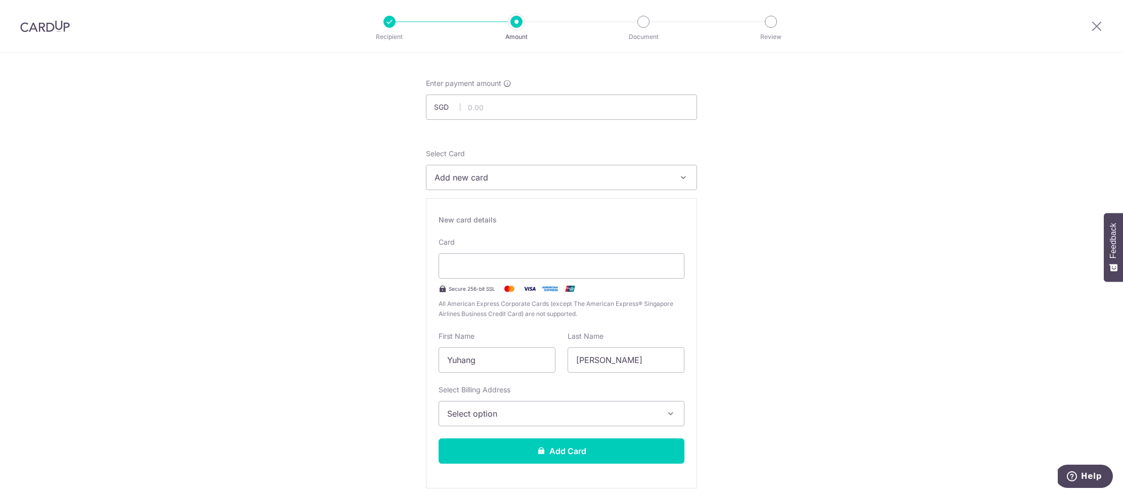
scroll to position [44, 0]
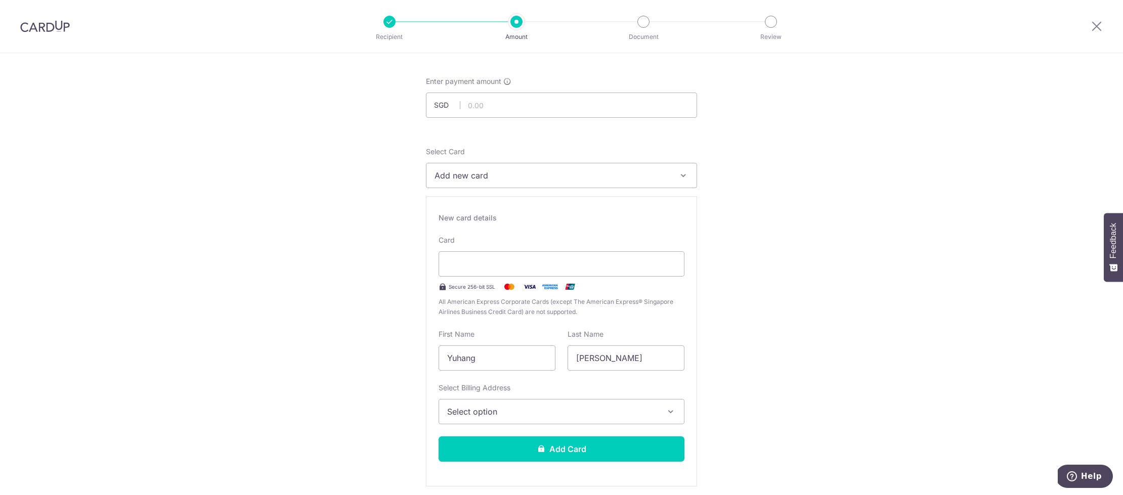
click at [590, 418] on button "Select option" at bounding box center [562, 411] width 246 height 25
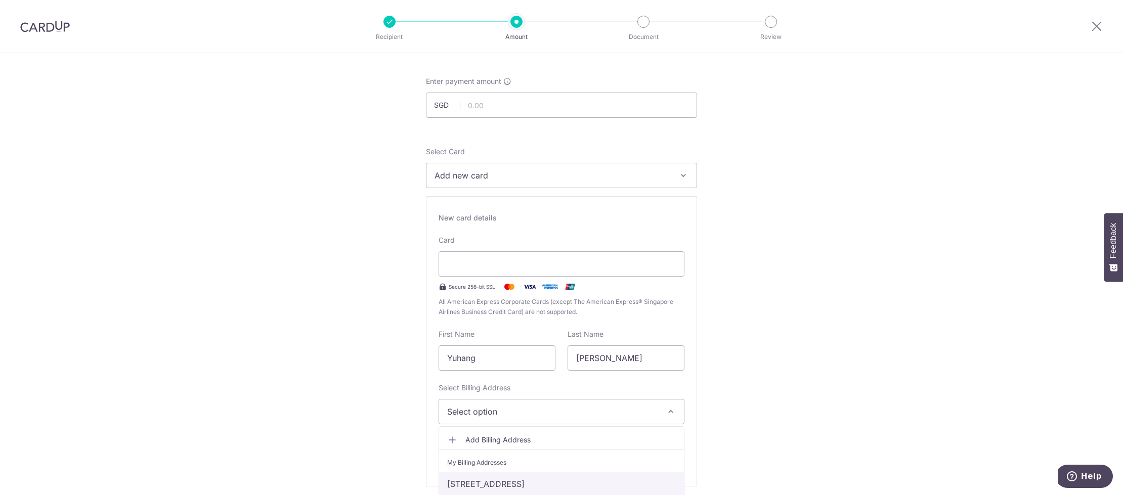
click at [558, 481] on link "[STREET_ADDRESS]" at bounding box center [561, 484] width 245 height 24
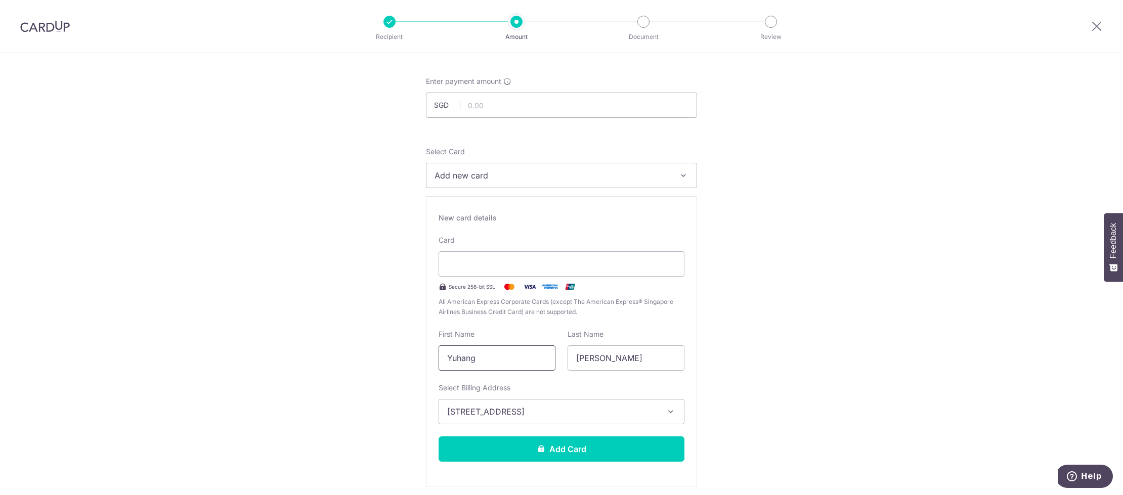
drag, startPoint x: 488, startPoint y: 355, endPoint x: 400, endPoint y: 346, distance: 88.5
type input "zhao"
type input "yuhang"
click at [471, 448] on button "Add Card" at bounding box center [562, 449] width 246 height 25
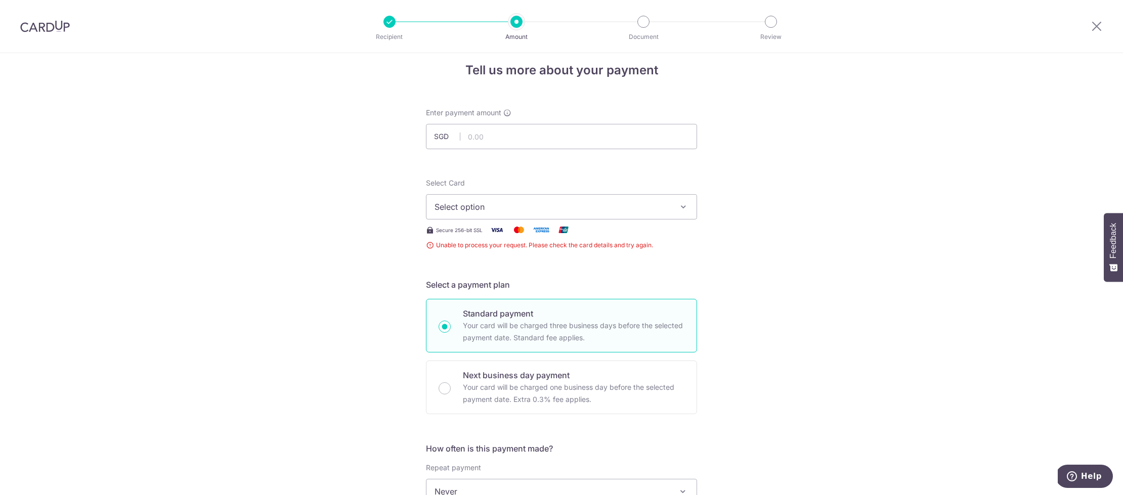
scroll to position [11, 0]
click at [599, 208] on span "Select option" at bounding box center [553, 208] width 236 height 12
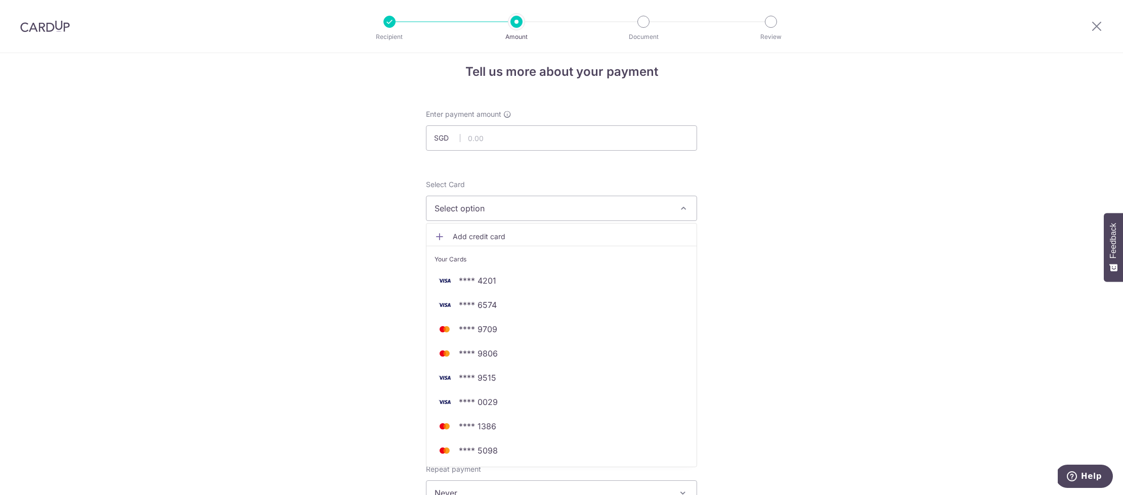
scroll to position [14, 0]
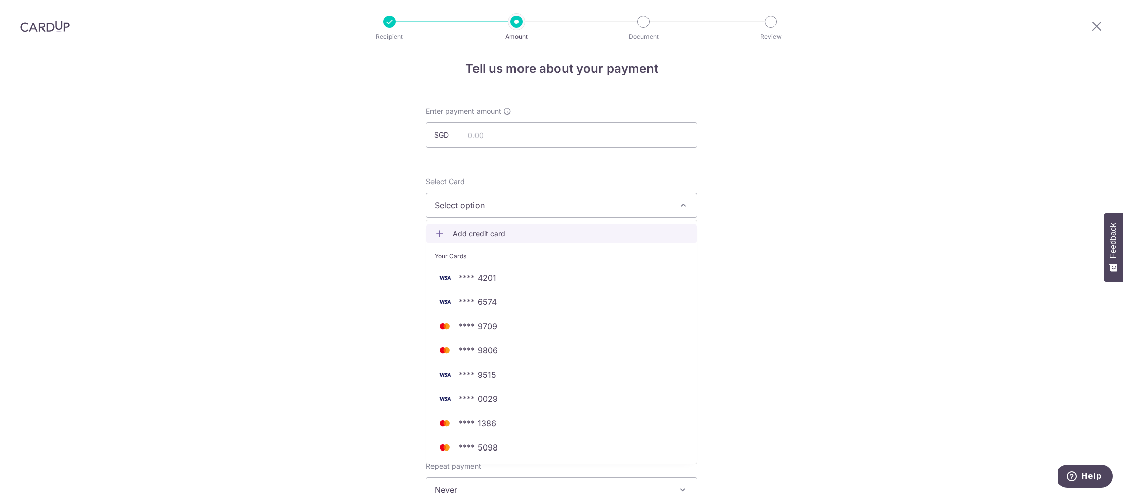
click at [536, 241] on link "Add credit card" at bounding box center [562, 234] width 270 height 18
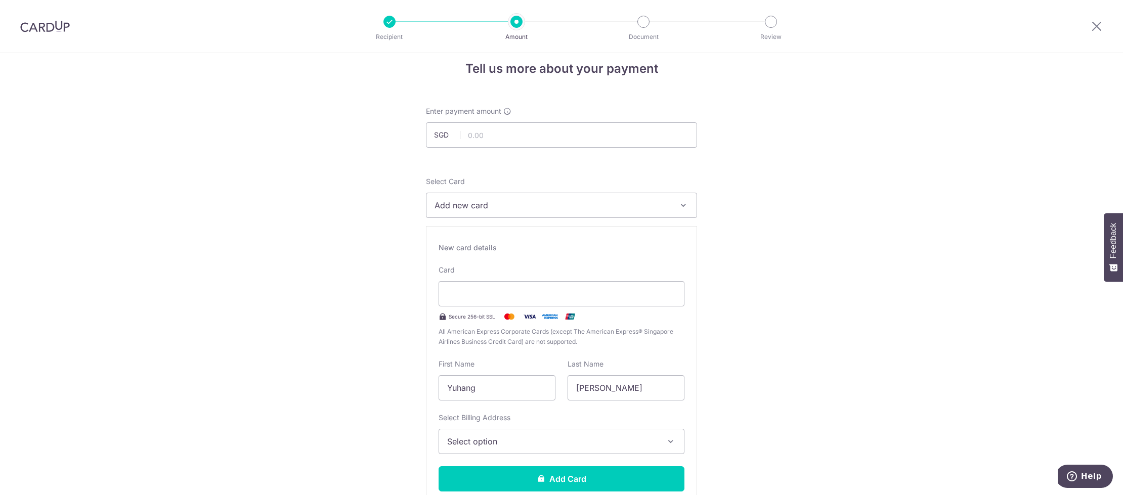
click at [606, 446] on span "Select option" at bounding box center [552, 442] width 211 height 12
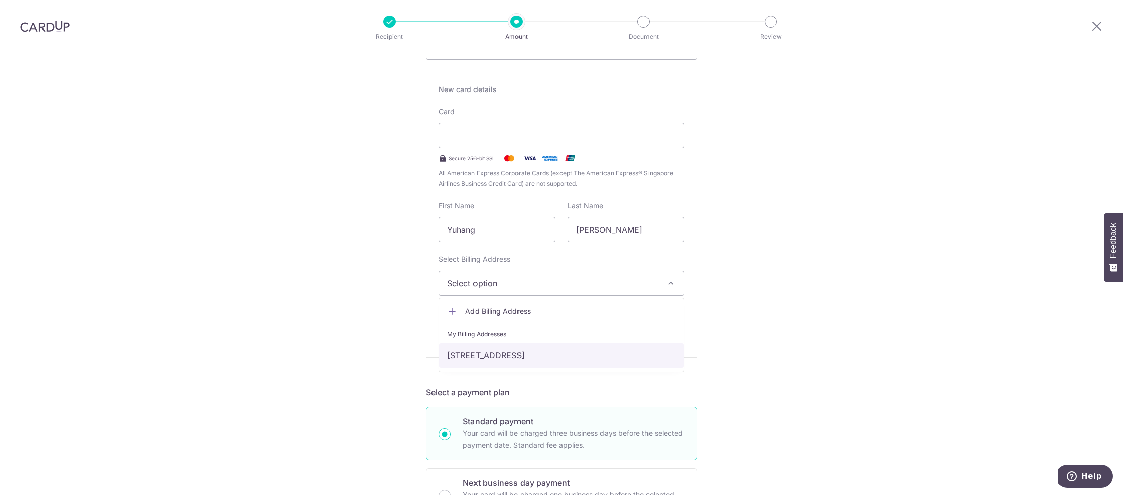
click at [577, 360] on link "[STREET_ADDRESS]" at bounding box center [561, 356] width 245 height 24
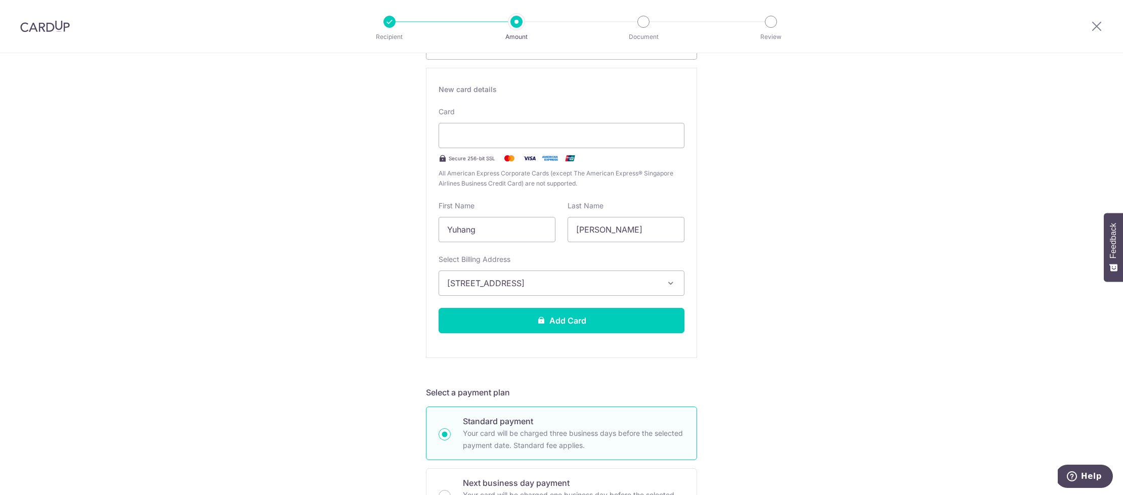
scroll to position [173, 0]
click at [588, 327] on button "Add Card" at bounding box center [562, 320] width 246 height 25
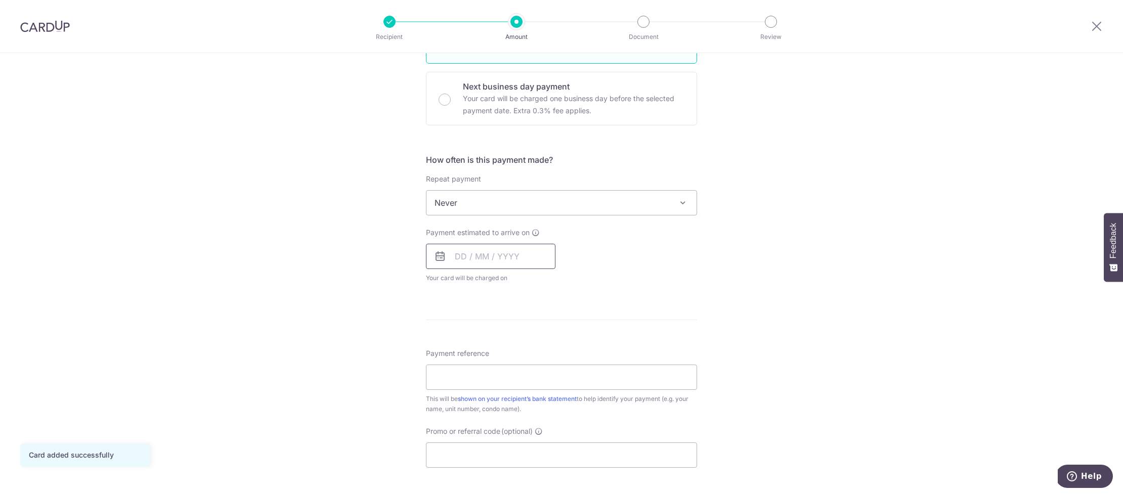
scroll to position [298, 0]
click at [457, 254] on input "text" at bounding box center [491, 249] width 130 height 25
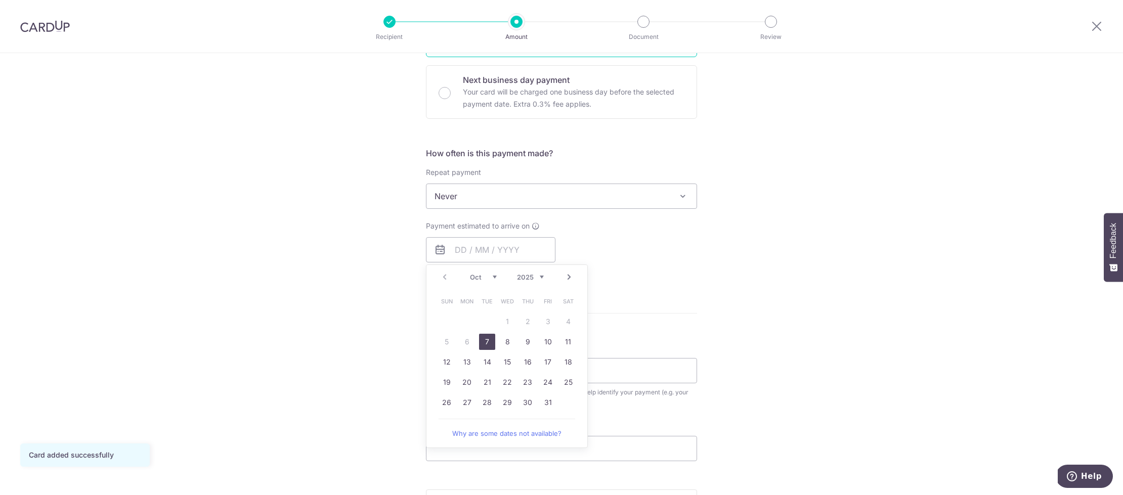
click at [463, 344] on table "Sun Mon Tue Wed Thu Fri Sat 1 2 3 4 5 6 7 8 9 10 11 12 13 14 15 16 17 18 19 20 …" at bounding box center [508, 352] width 142 height 121
click at [487, 343] on link "7" at bounding box center [487, 342] width 16 height 16
type input "07/10/2025"
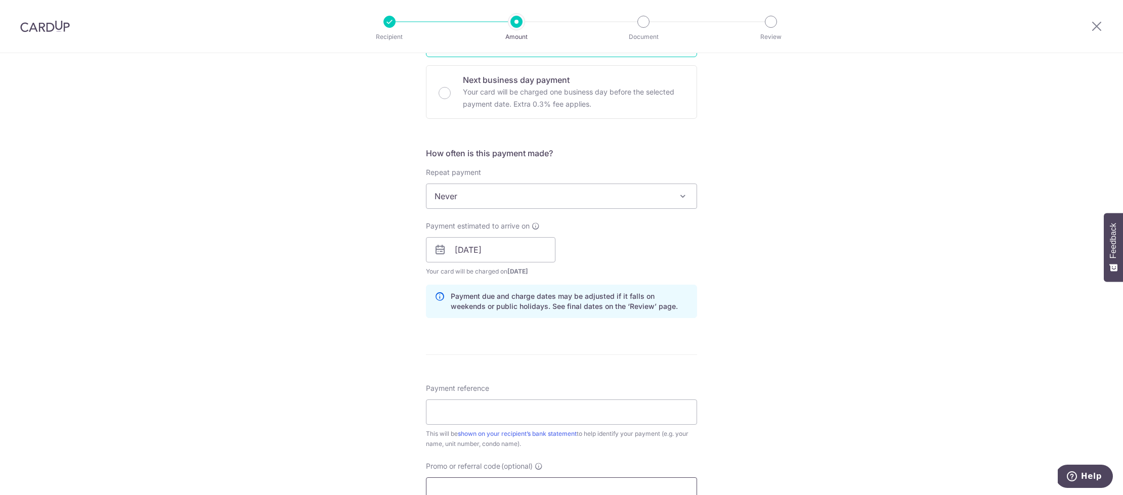
click at [488, 482] on input "Promo or referral code (optional)" at bounding box center [561, 490] width 271 height 25
paste input "SAVERENT179"
type input "SAVERENT179"
click at [512, 413] on input "Payment reference" at bounding box center [561, 412] width 271 height 25
type input "rent"
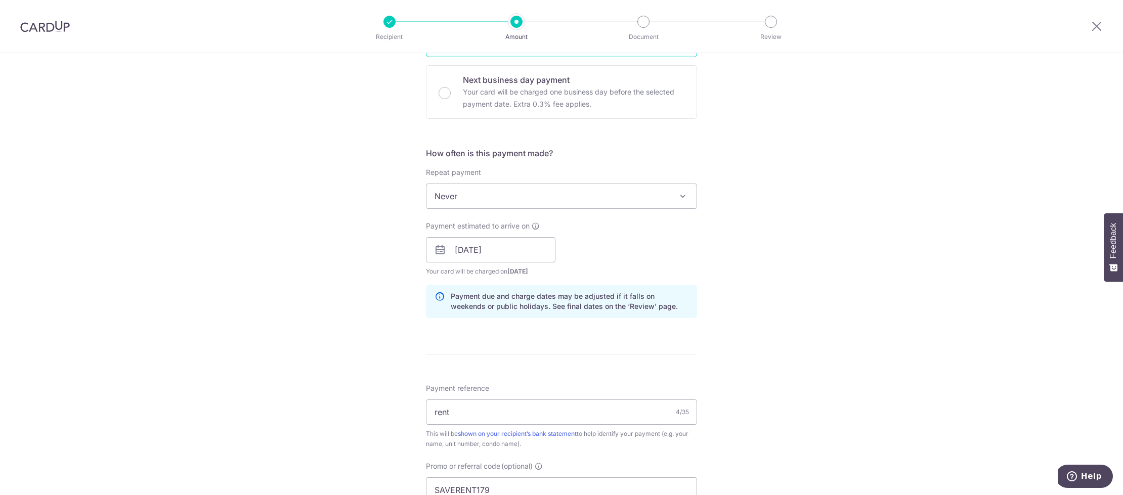
click at [452, 360] on form "Enter payment amount SGD Card added successfully Select Card **** 5077 Add cred…" at bounding box center [561, 266] width 271 height 888
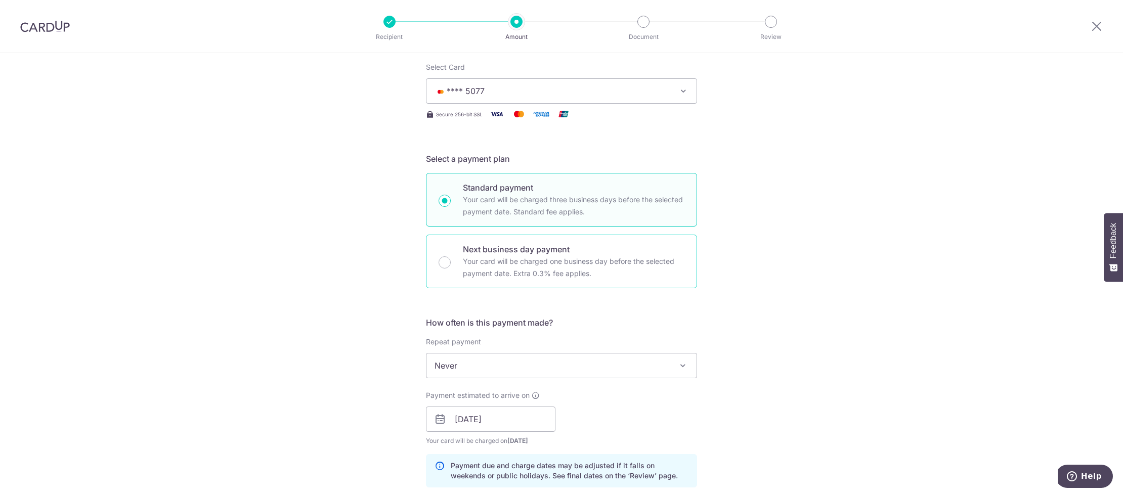
scroll to position [0, 0]
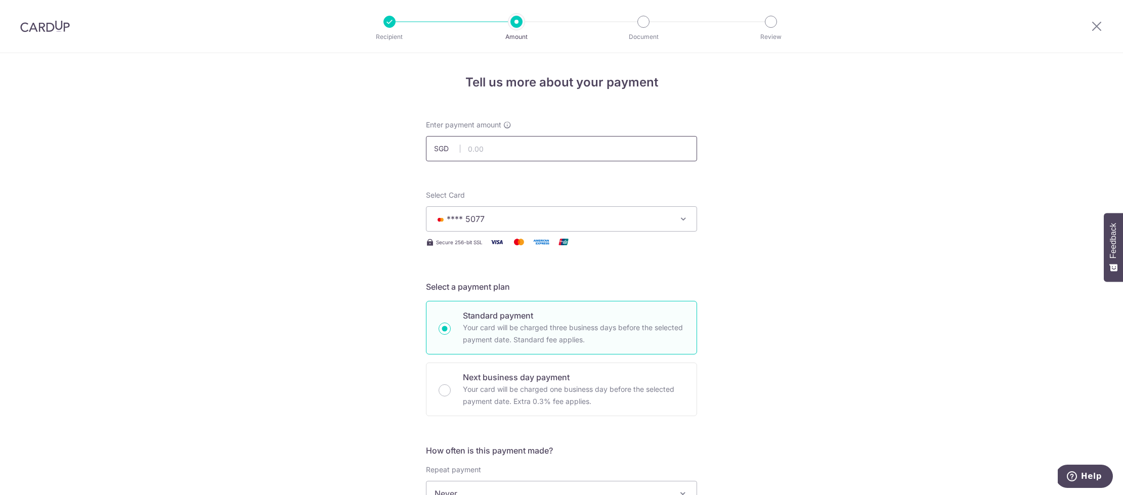
click at [531, 144] on input "text" at bounding box center [561, 148] width 271 height 25
paste input "786.31"
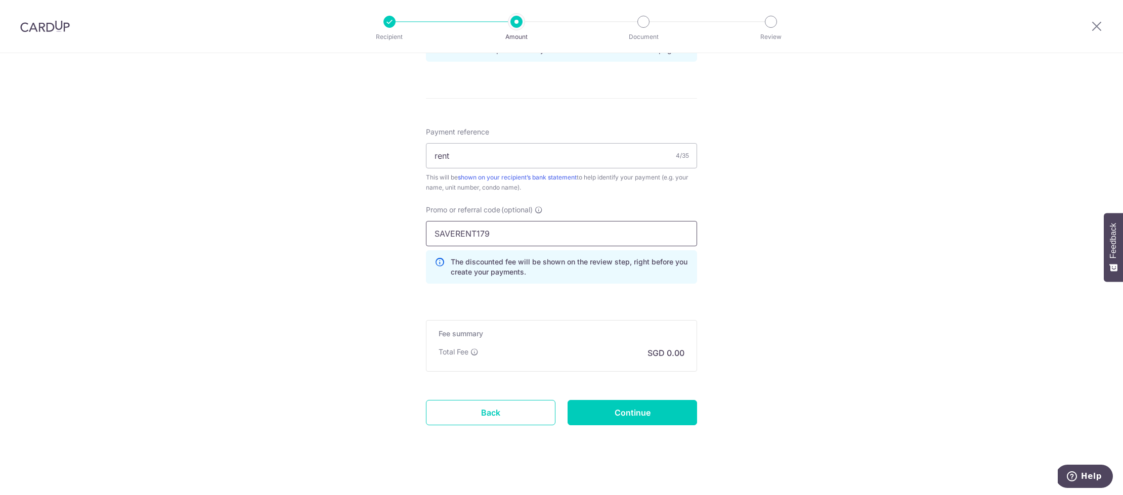
scroll to position [560, 0]
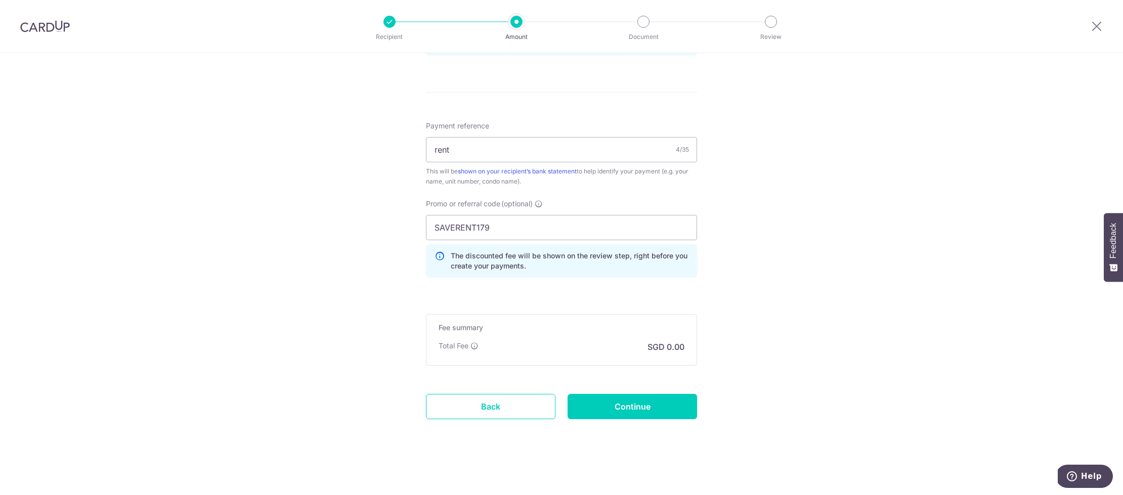
type input "786.31"
click at [640, 403] on input "Continue" at bounding box center [633, 406] width 130 height 25
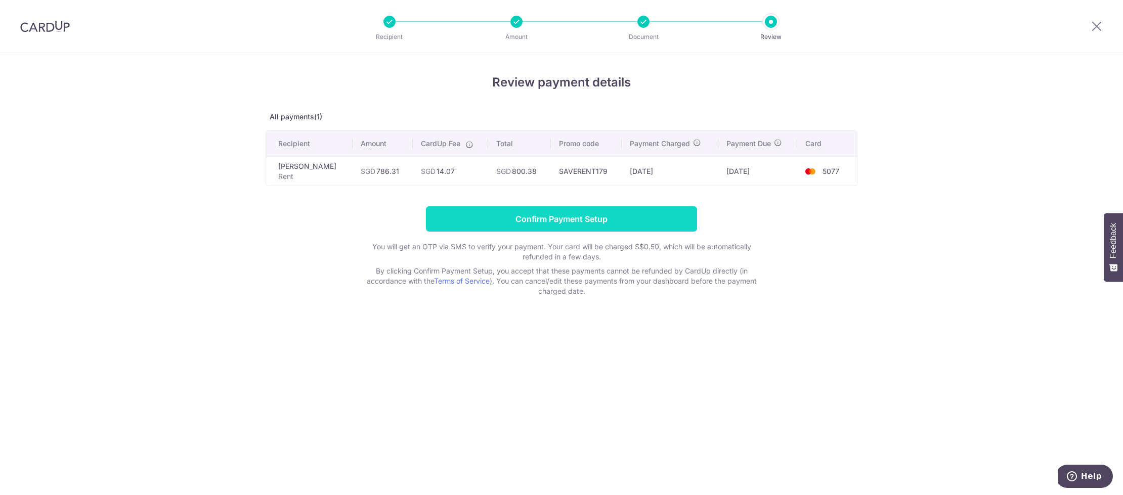
click at [646, 218] on input "Confirm Payment Setup" at bounding box center [561, 218] width 271 height 25
